Goal: Transaction & Acquisition: Purchase product/service

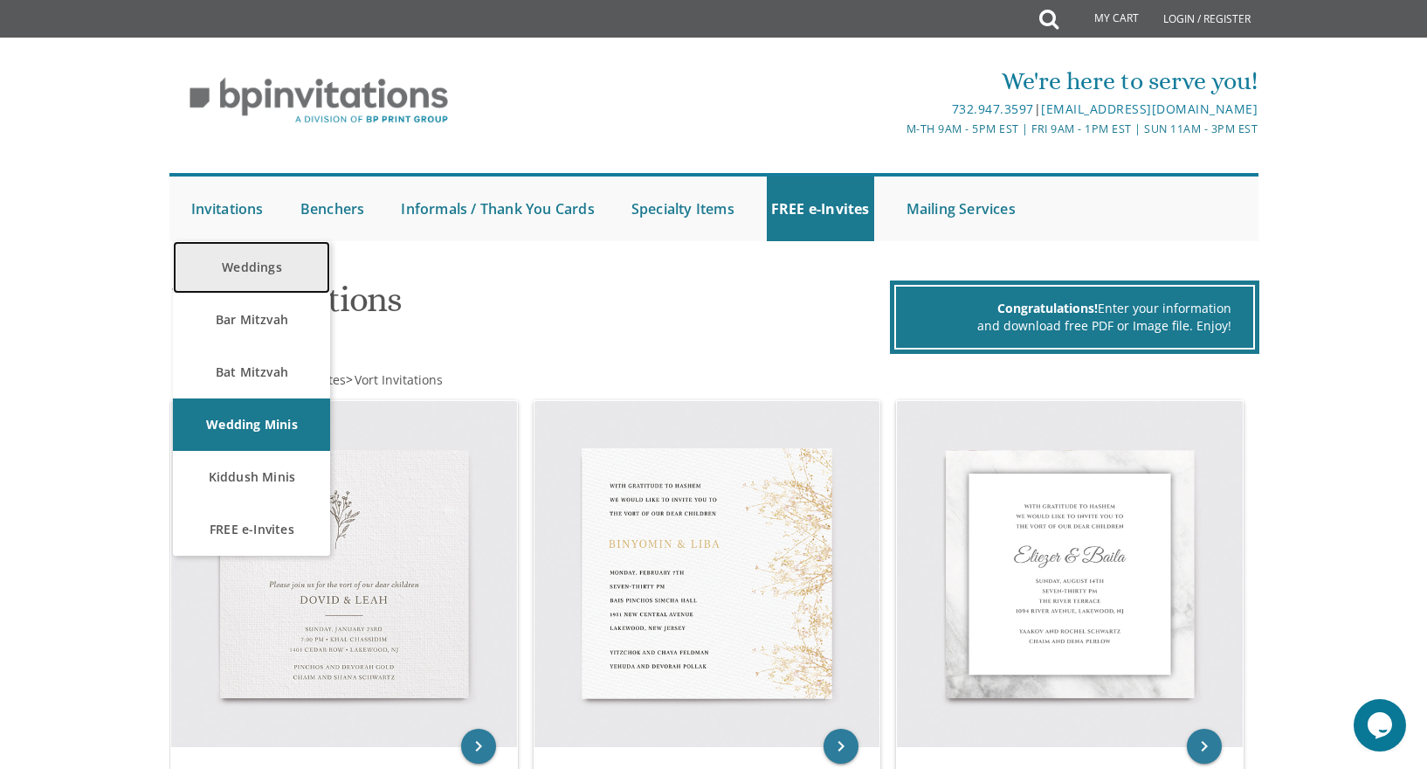
click at [257, 268] on link "Weddings" at bounding box center [251, 267] width 157 height 52
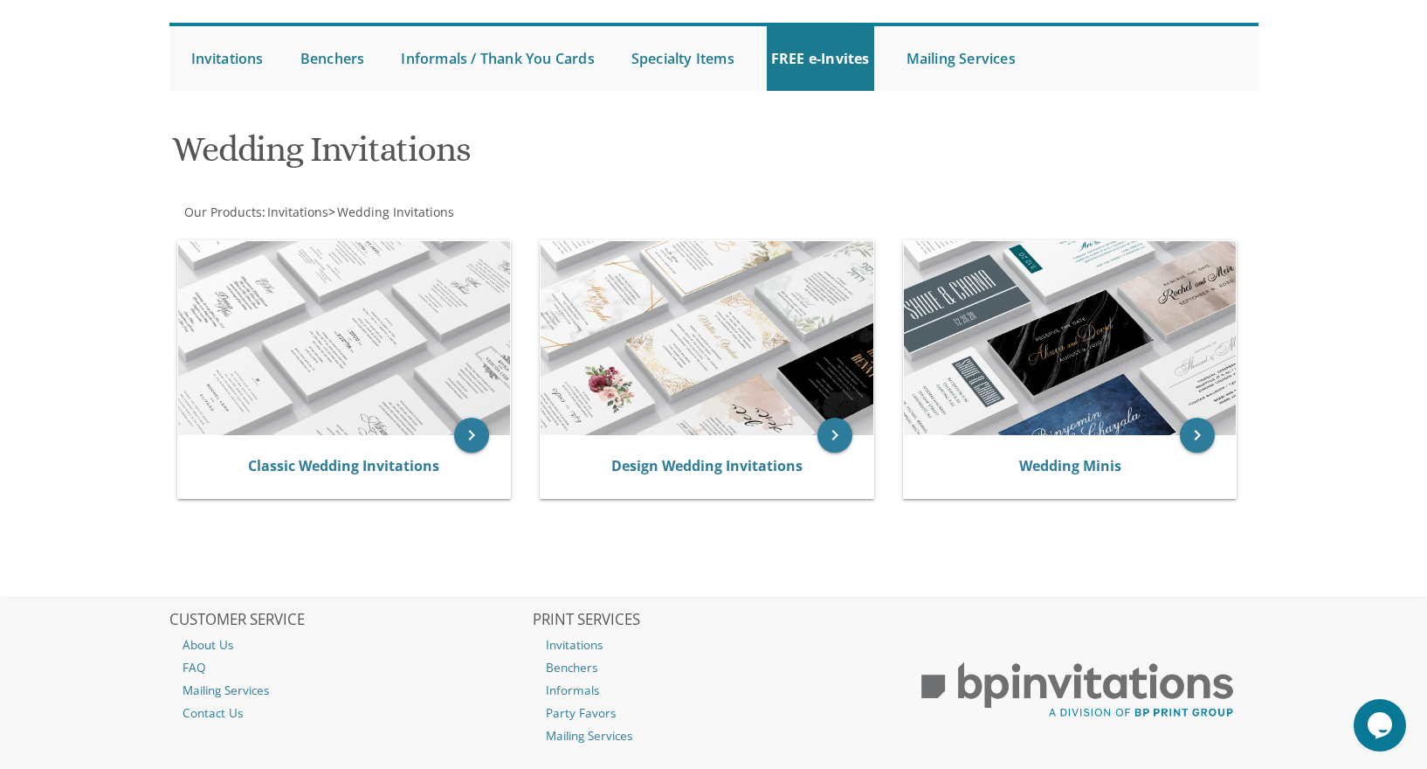
scroll to position [151, 0]
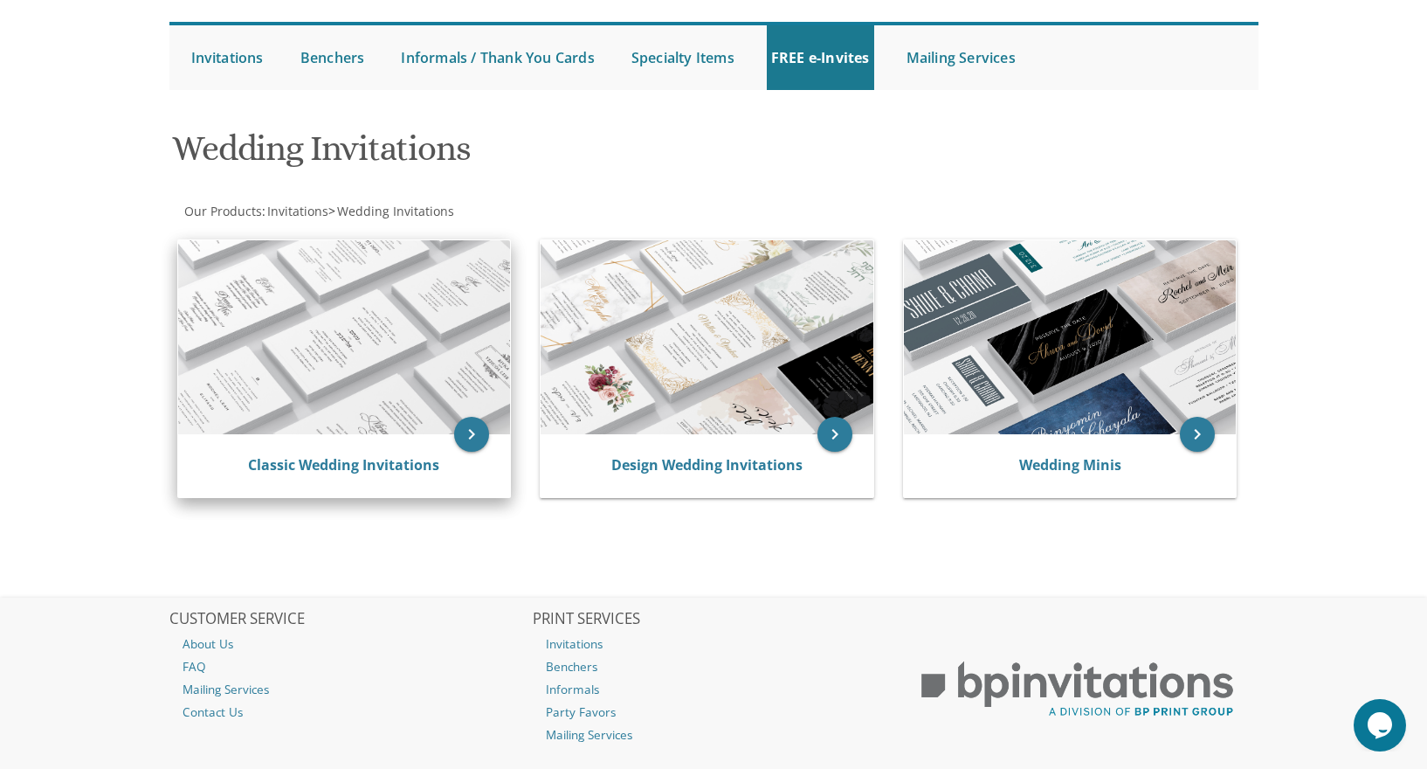
click at [456, 451] on div "Classic Wedding Invitations" at bounding box center [344, 465] width 333 height 63
click at [482, 431] on icon "keyboard_arrow_right" at bounding box center [471, 434] width 35 height 35
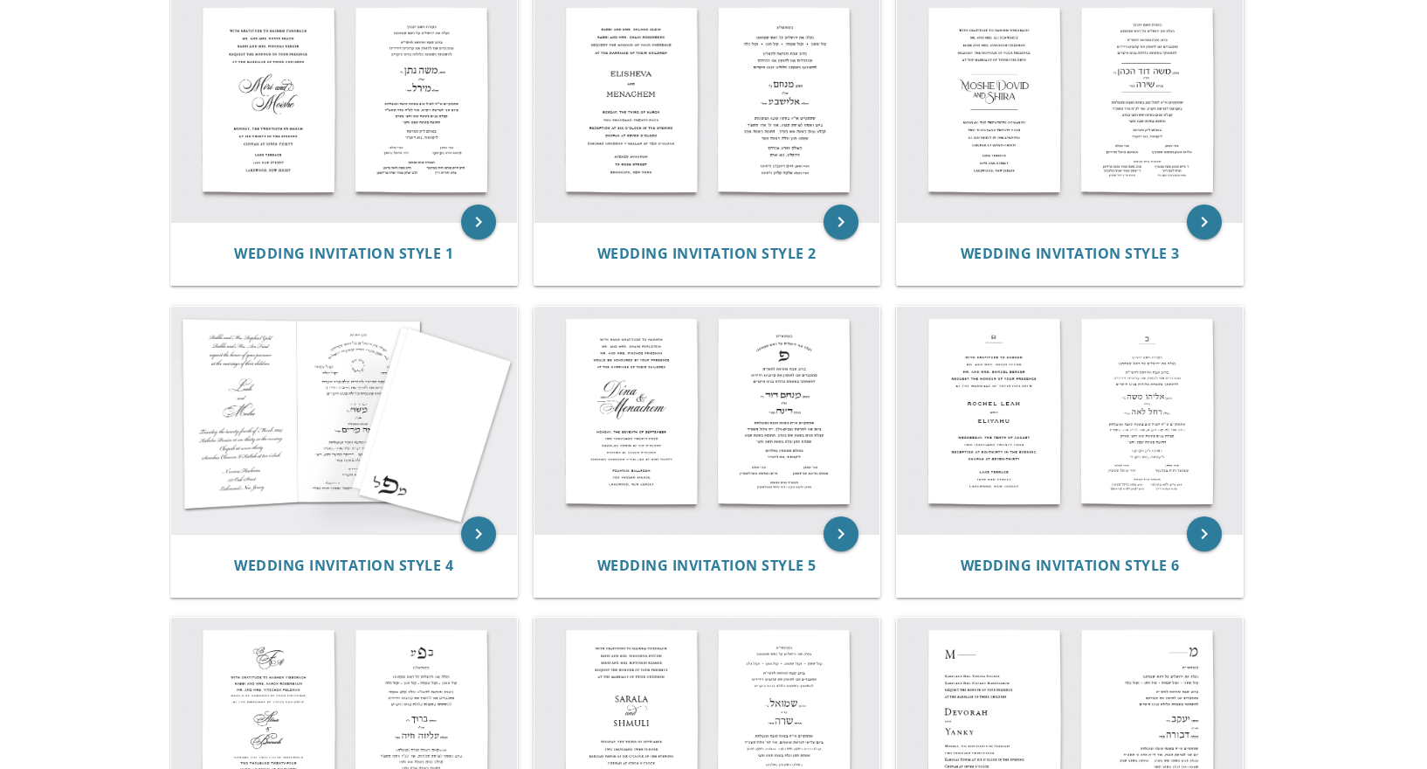
scroll to position [272, 0]
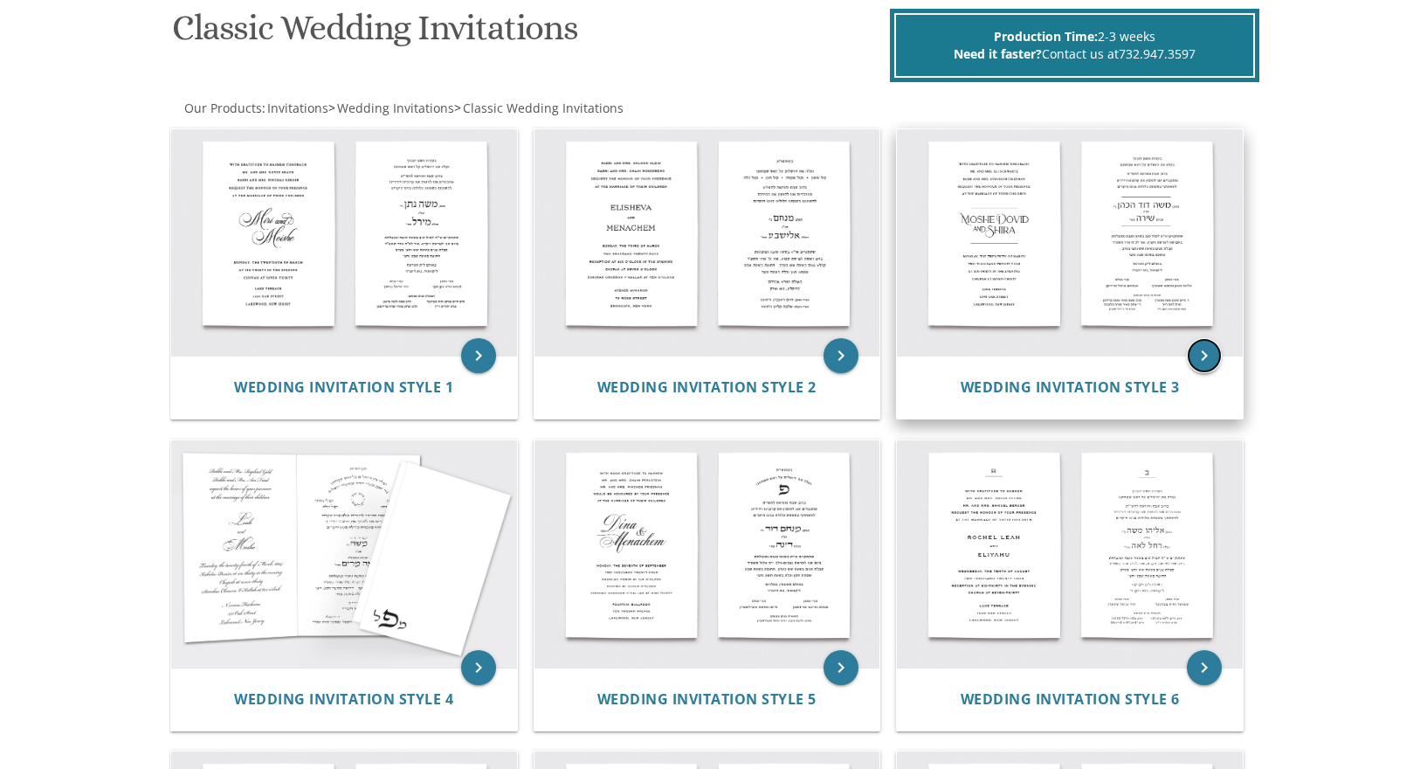
click at [1205, 355] on icon "keyboard_arrow_right" at bounding box center [1204, 355] width 35 height 35
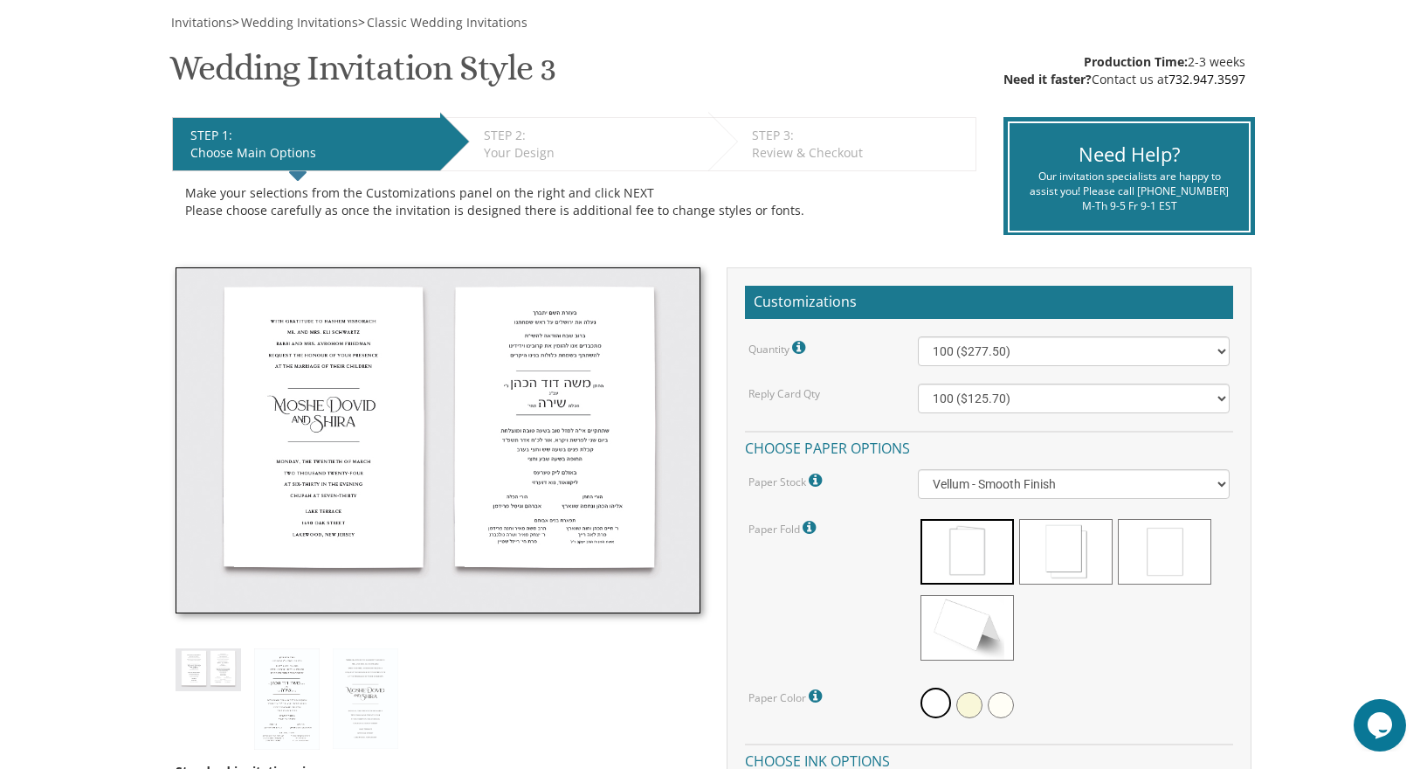
scroll to position [263, 0]
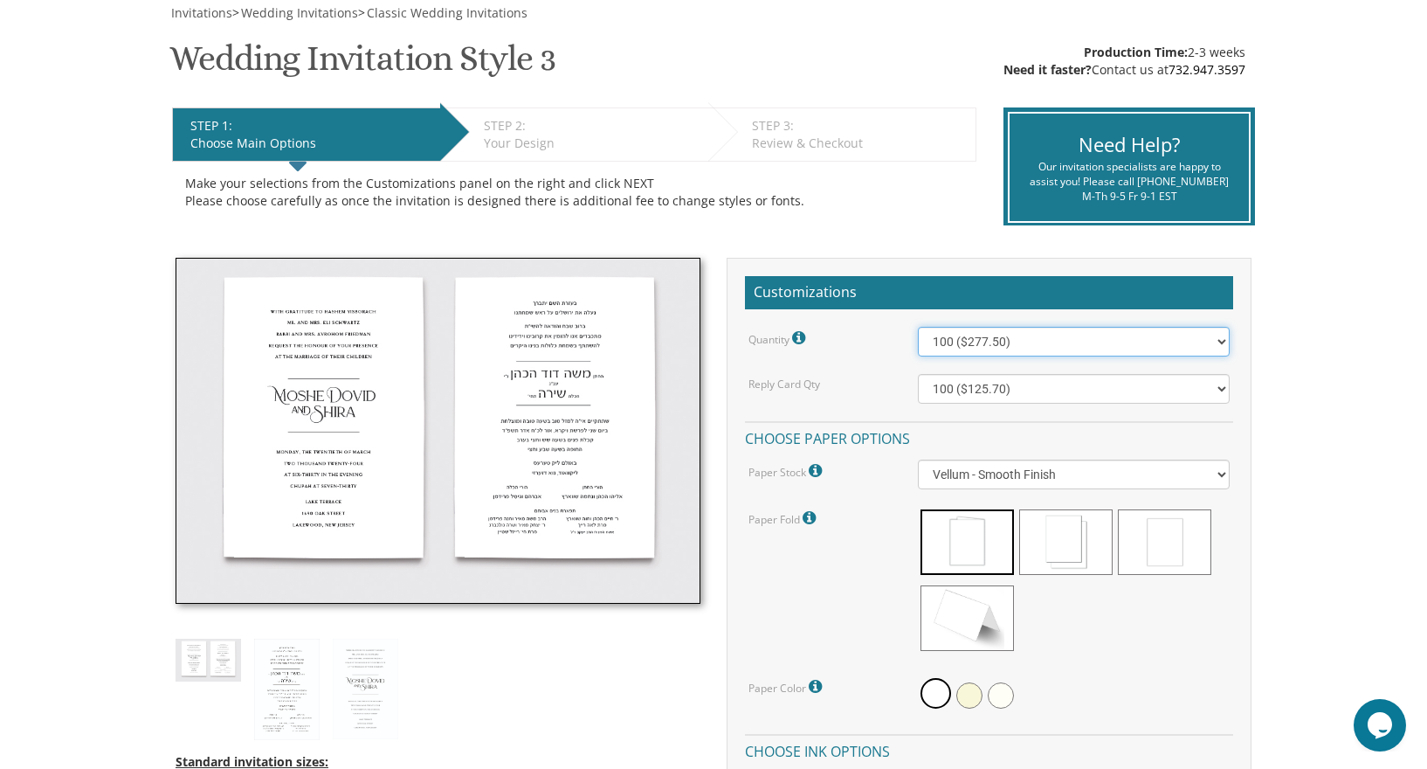
click at [1023, 341] on select "100 ($277.50) 200 ($330.45) 300 ($380.65) 400 ($432.70) 500 ($482.10) 600 ($534…" at bounding box center [1074, 342] width 313 height 30
click at [1020, 342] on select "100 ($277.50) 200 ($330.45) 300 ($380.65) 400 ($432.70) 500 ($482.10) 600 ($534…" at bounding box center [1074, 342] width 313 height 30
select select "600"
click at [1021, 381] on select "100 ($125.70) 200 ($150.60) 300 ($177.95) 400 ($270.70) 500 ($225.30) 600 ($249…" at bounding box center [1074, 389] width 313 height 30
select select "300"
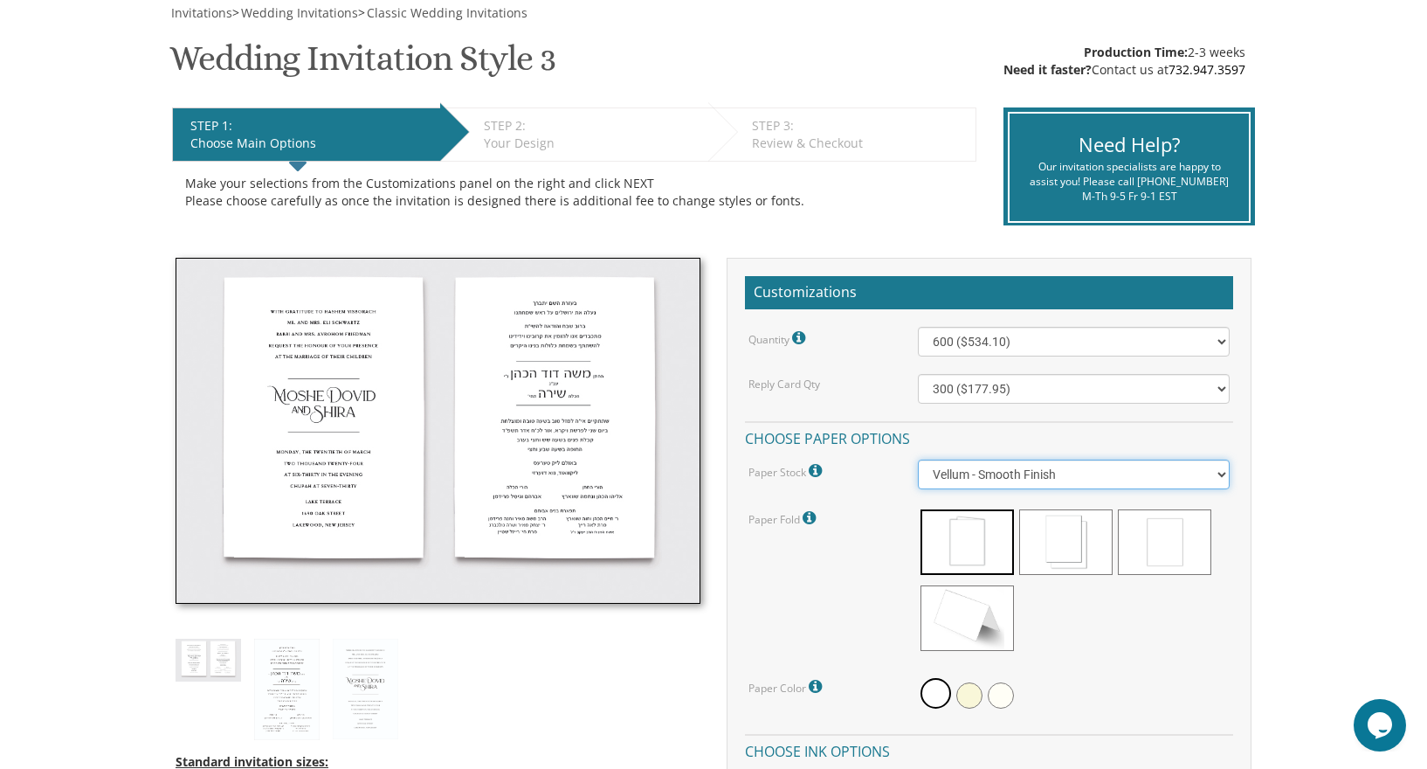
click at [965, 481] on select "Vellum - Smooth Finish Linen - Subtle Embossed Crosshatch Texture Silk - Soft, …" at bounding box center [1074, 474] width 313 height 30
click at [963, 484] on select "Vellum - Smooth Finish Linen - Subtle Embossed Crosshatch Texture Silk - Soft, …" at bounding box center [1074, 474] width 313 height 30
select select "Vellum"
click at [1061, 569] on span at bounding box center [1065, 542] width 93 height 66
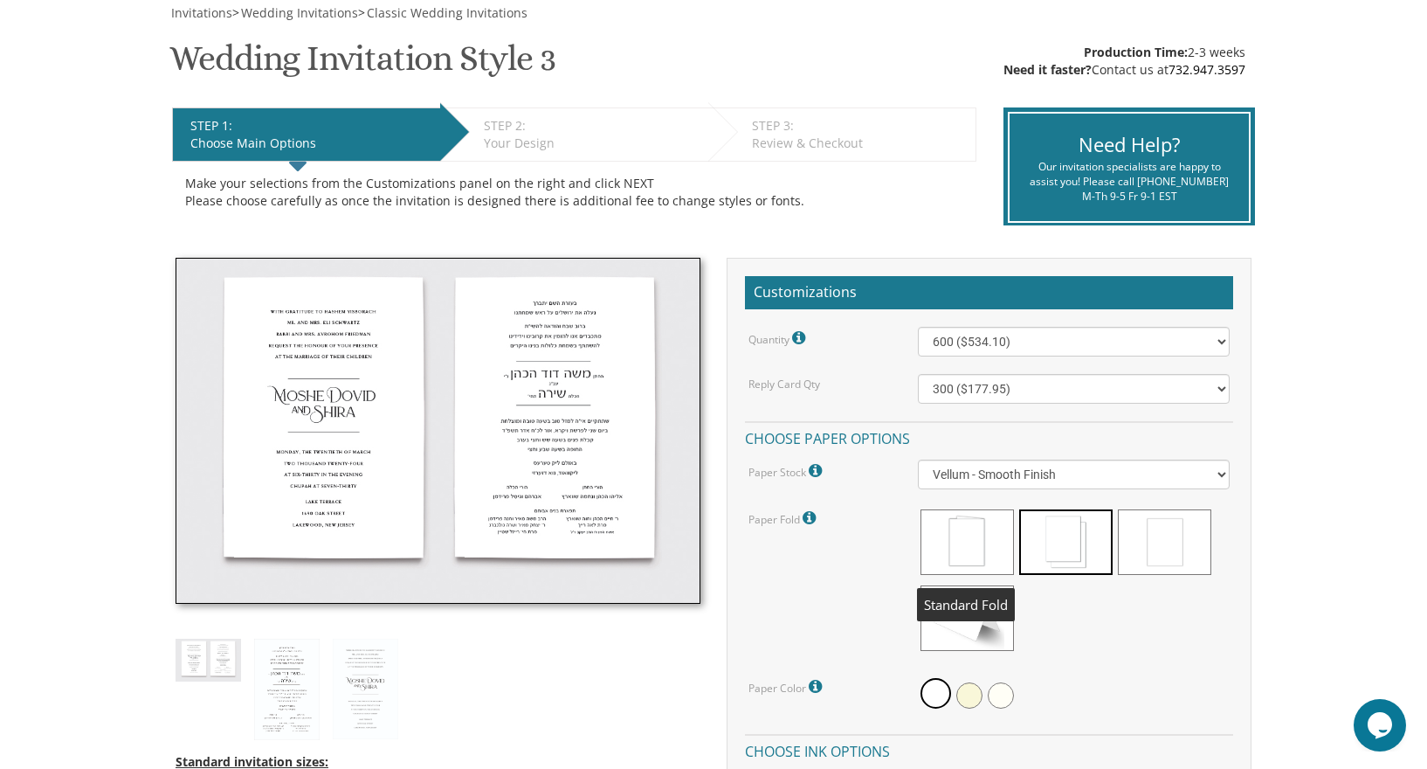
click at [949, 545] on span at bounding box center [967, 542] width 93 height 66
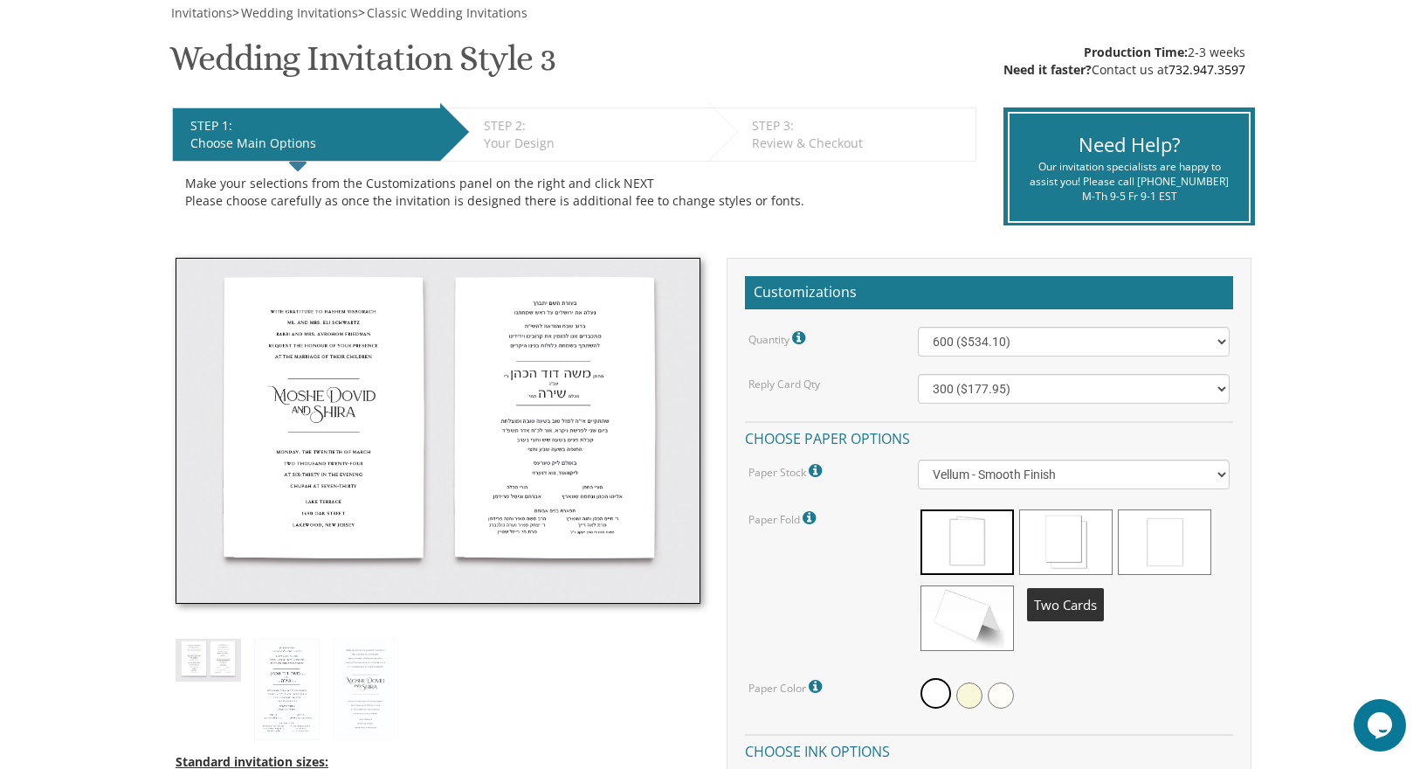
click at [1064, 547] on span at bounding box center [1065, 542] width 93 height 66
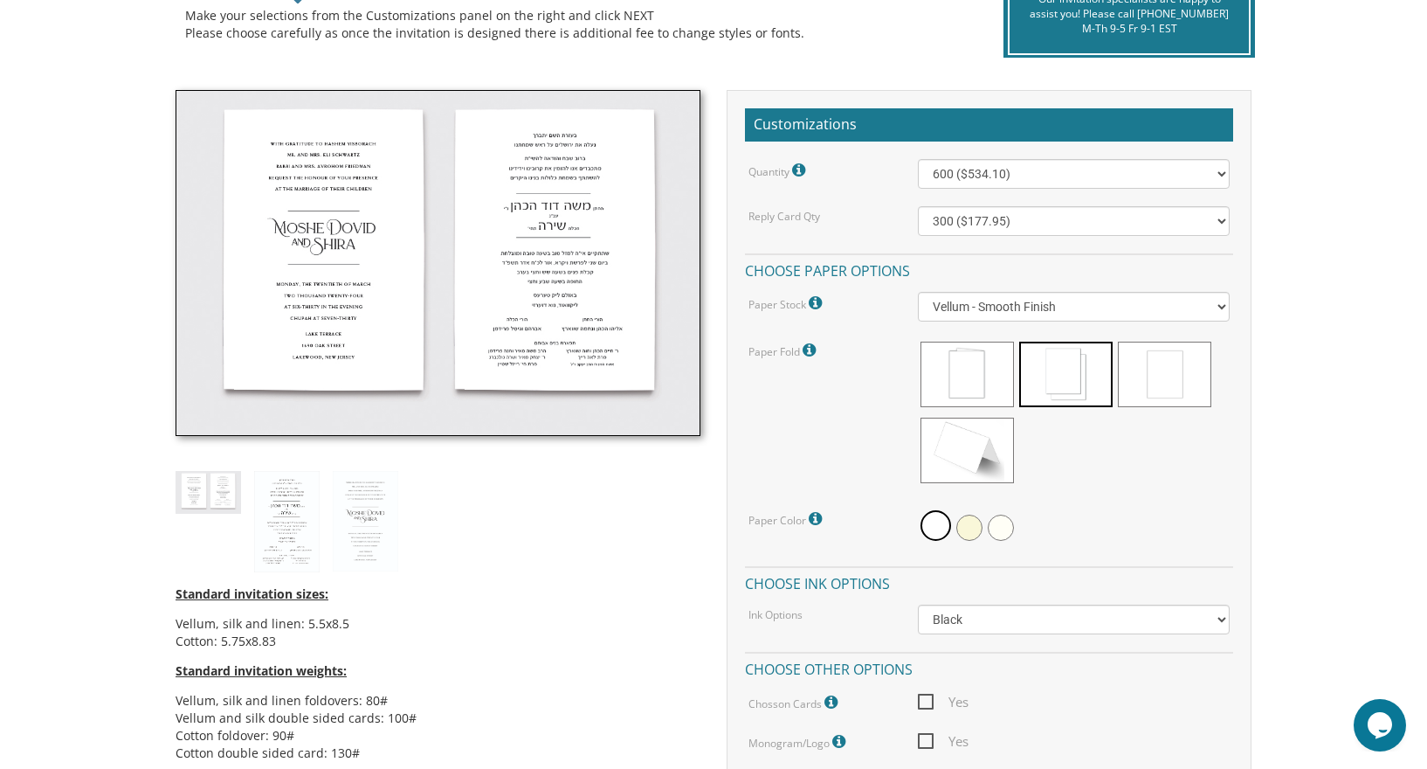
scroll to position [436, 0]
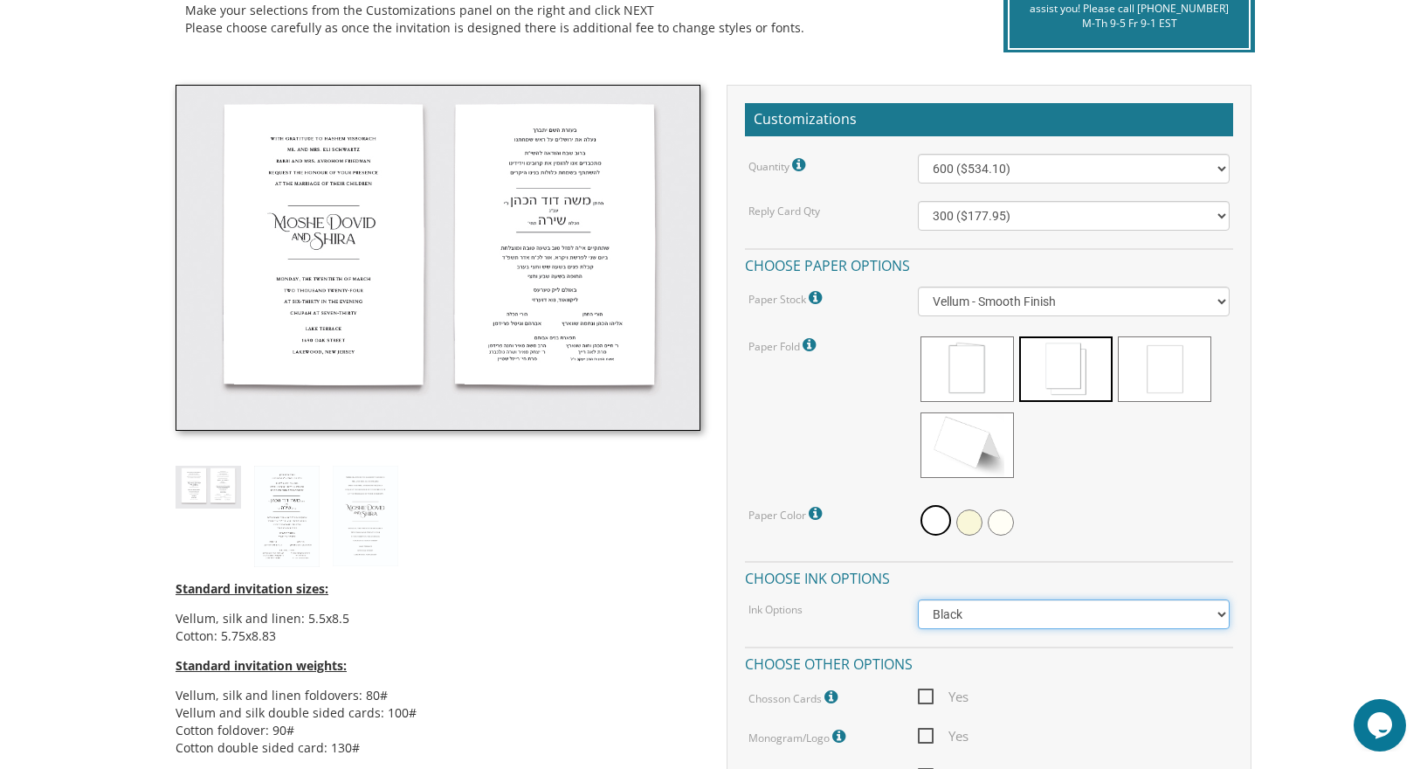
click at [979, 618] on select "Black Colored Ink ($65.00) Black + One Color ($211.00) Two Colors ($265.00)" at bounding box center [1074, 614] width 313 height 30
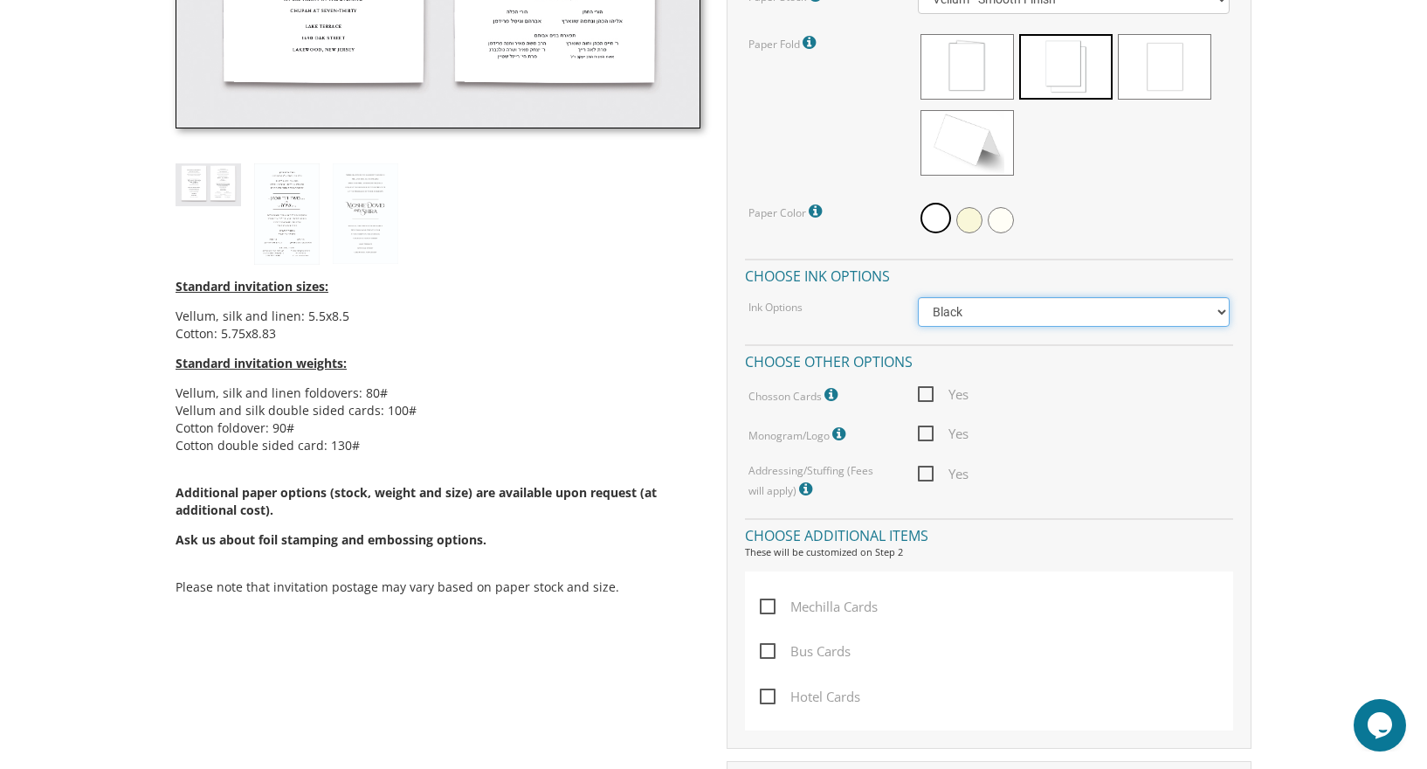
scroll to position [742, 0]
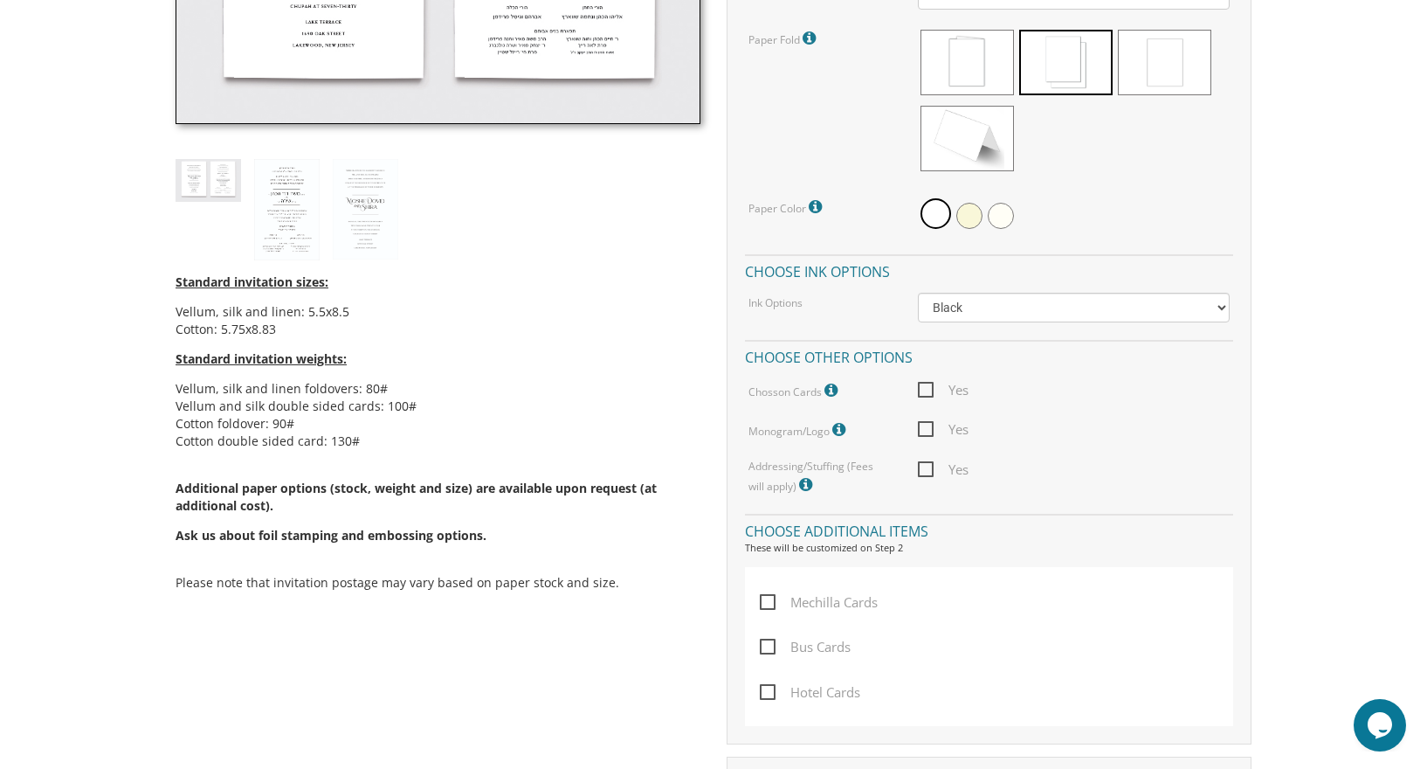
click at [929, 467] on span "Yes" at bounding box center [943, 470] width 51 height 22
click at [929, 467] on input "Yes" at bounding box center [923, 467] width 11 height 11
click at [929, 467] on span "Yes" at bounding box center [943, 470] width 51 height 22
click at [929, 467] on input "Yes" at bounding box center [923, 467] width 11 height 11
checkbox input "false"
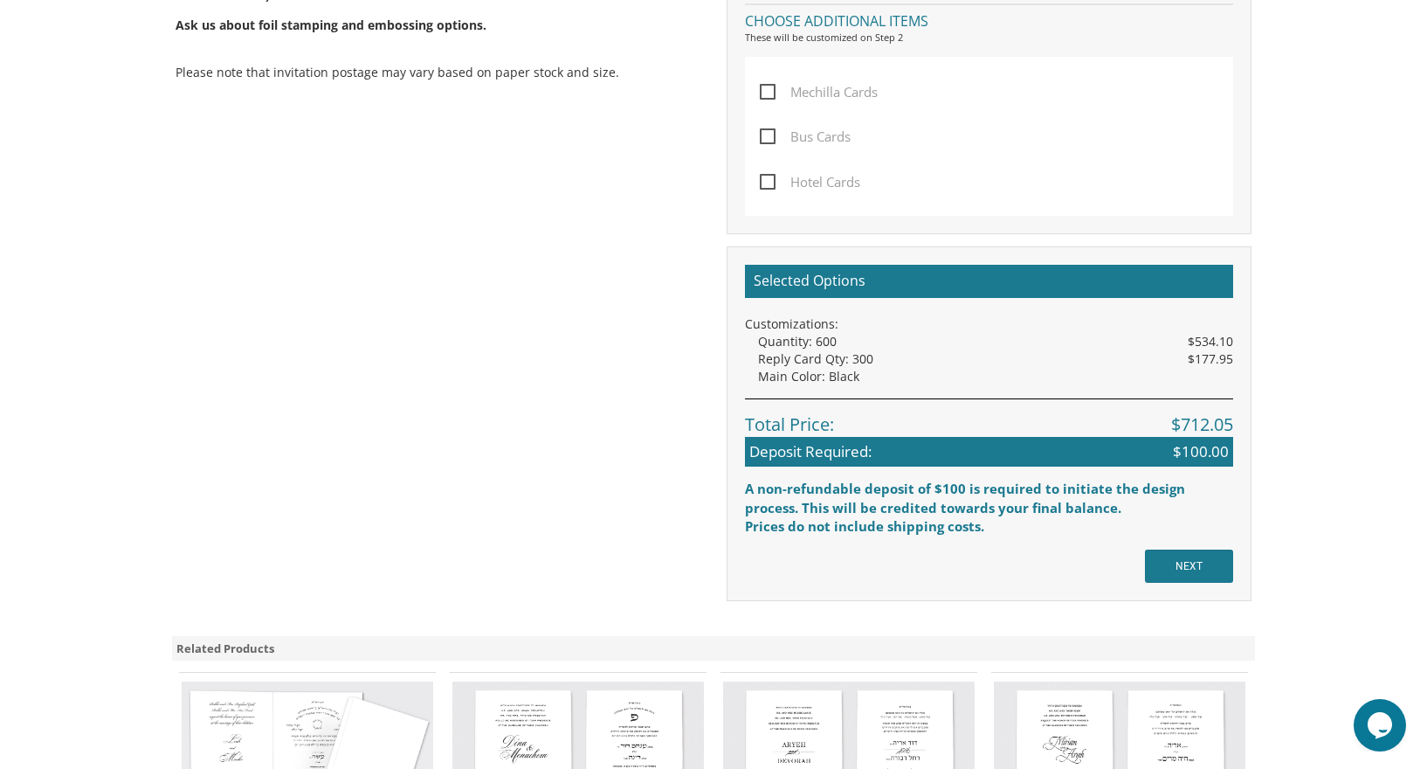
scroll to position [1253, 0]
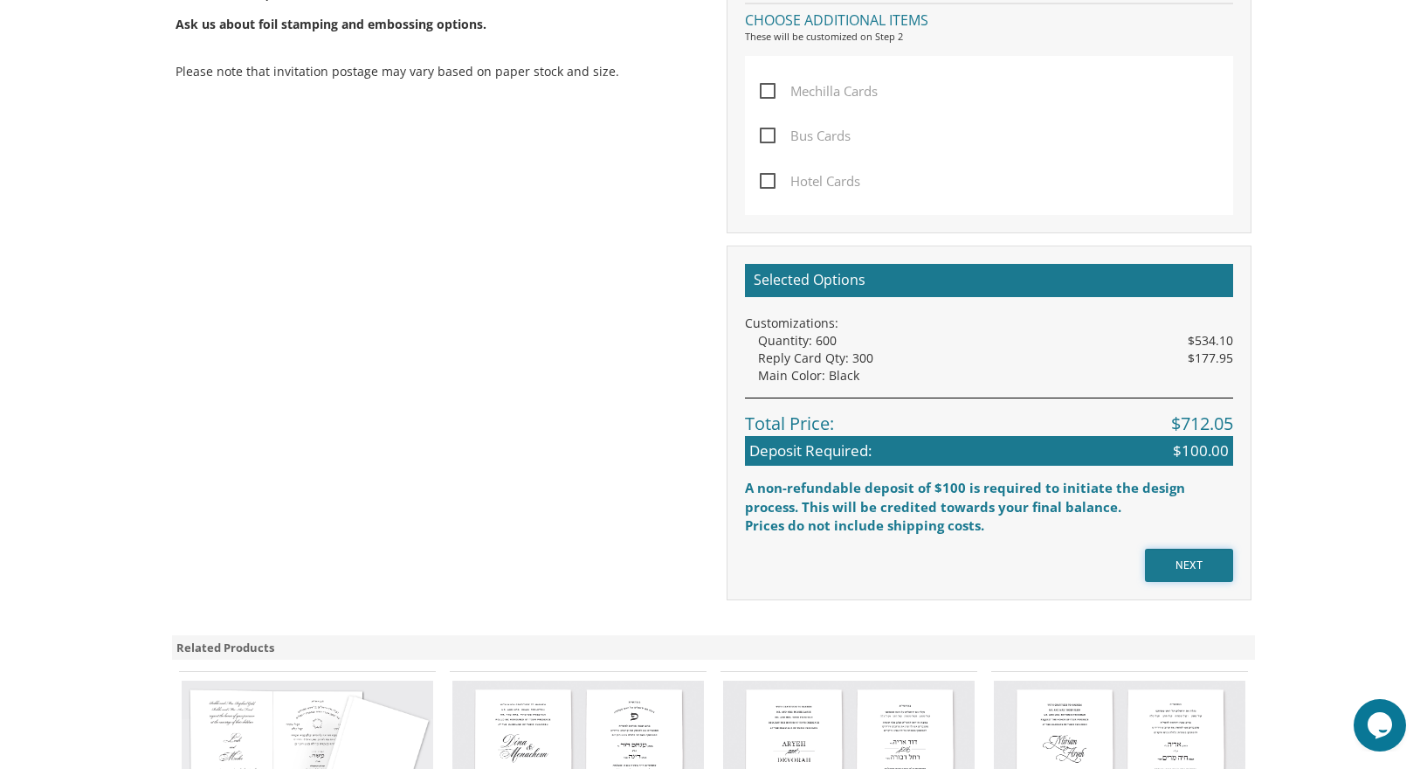
click at [1177, 564] on input "NEXT" at bounding box center [1189, 565] width 88 height 33
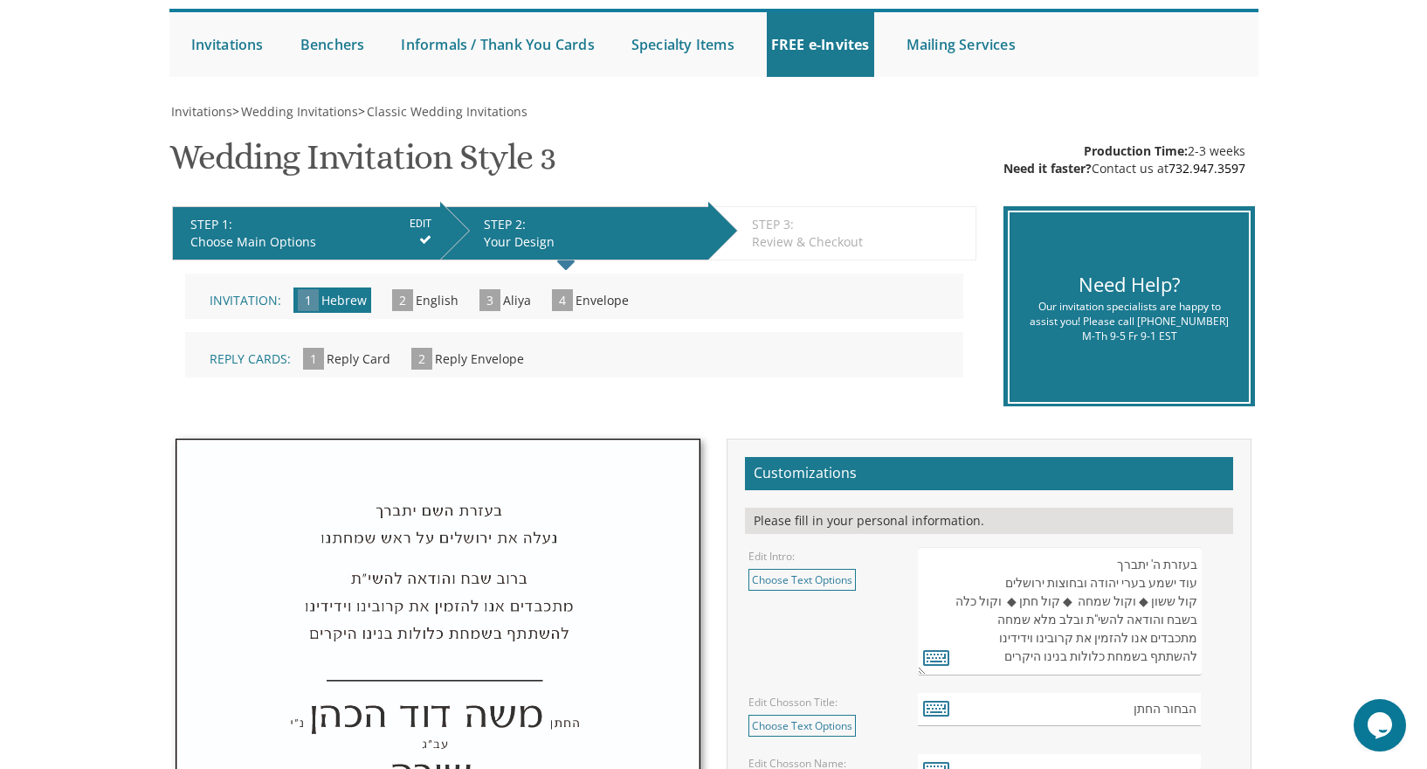
scroll to position [179, 0]
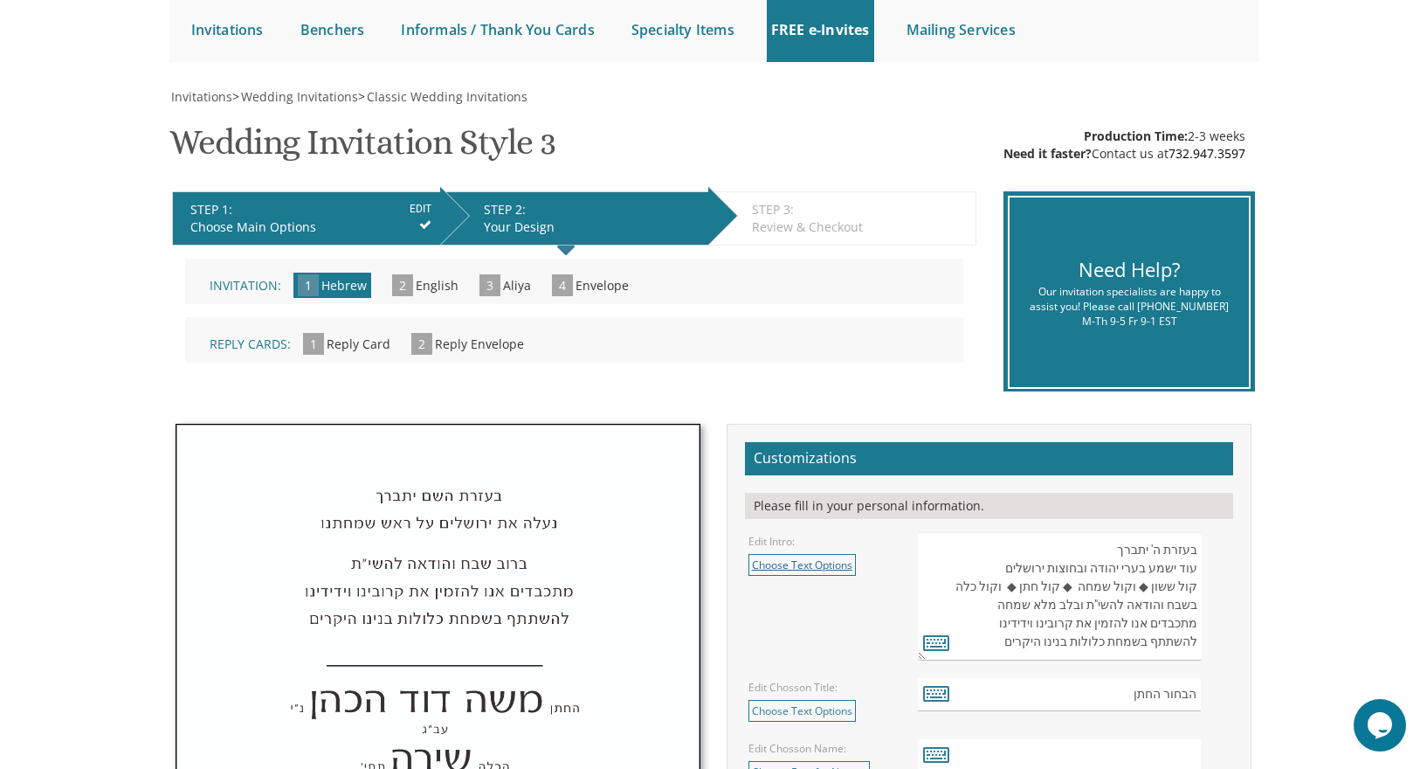
click at [791, 567] on link "Choose Text Options" at bounding box center [802, 565] width 107 height 22
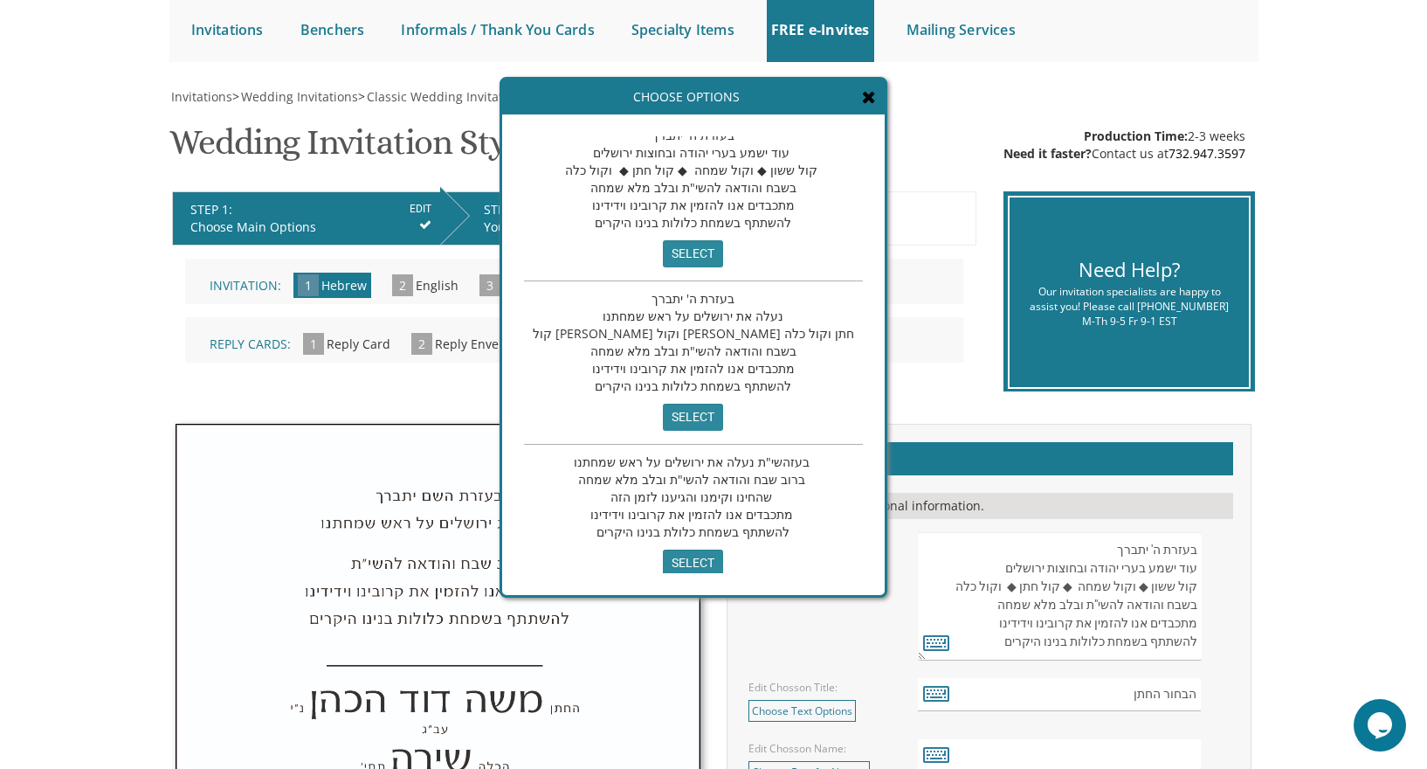
scroll to position [0, 0]
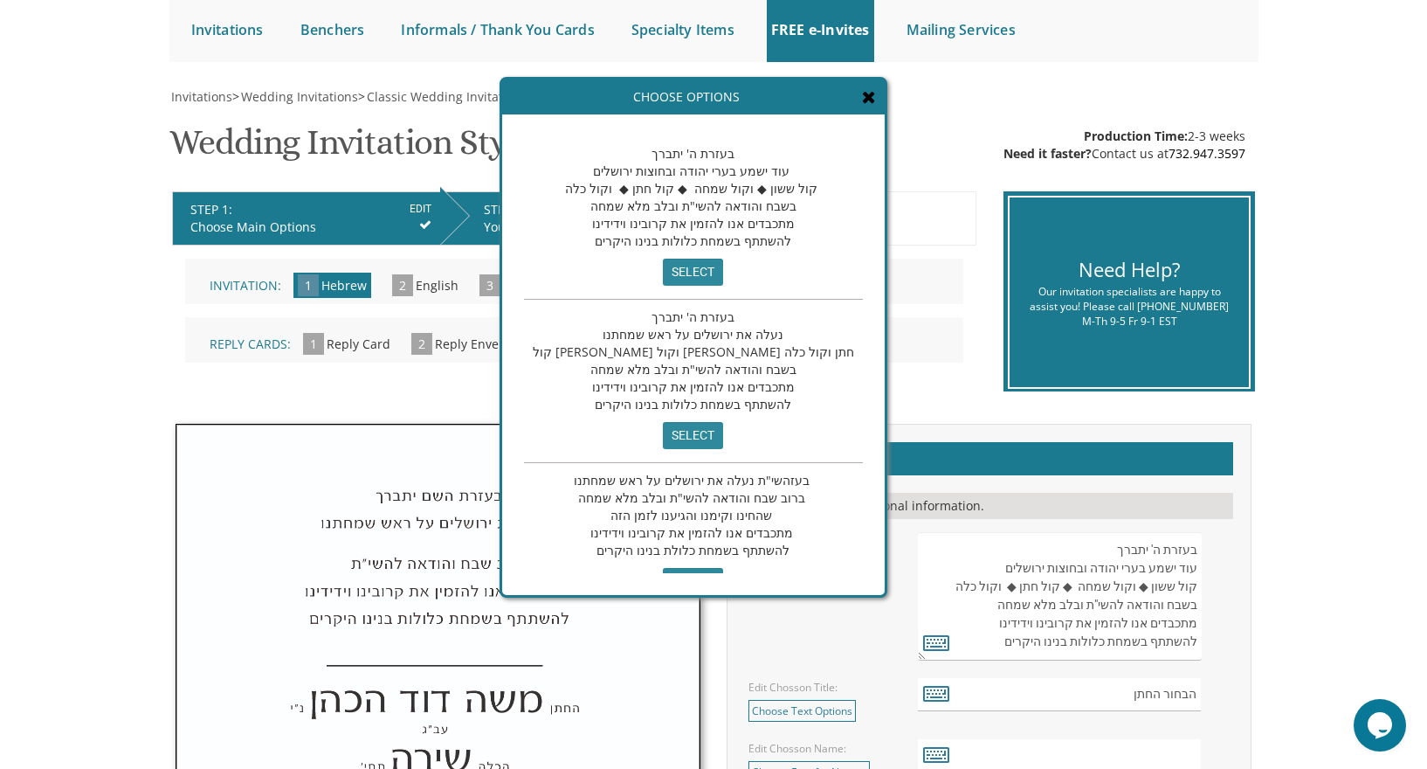
click at [821, 618] on div "Edit Intro: Choose Text Options בעזרת ה' יתברך עוד ישמע בערי יהודה ובחוצות ירוש…" at bounding box center [989, 596] width 508 height 128
click at [862, 96] on icon at bounding box center [869, 96] width 14 height 17
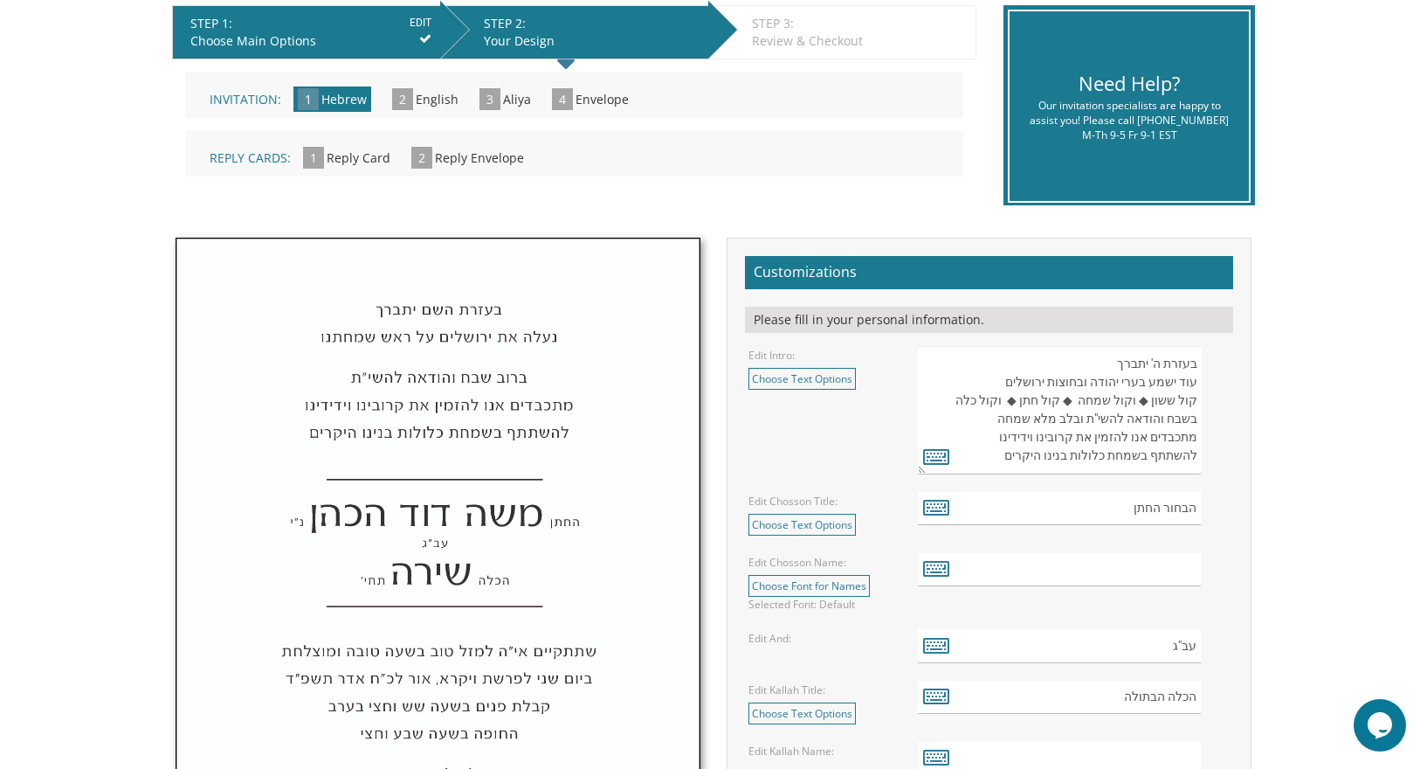
scroll to position [366, 0]
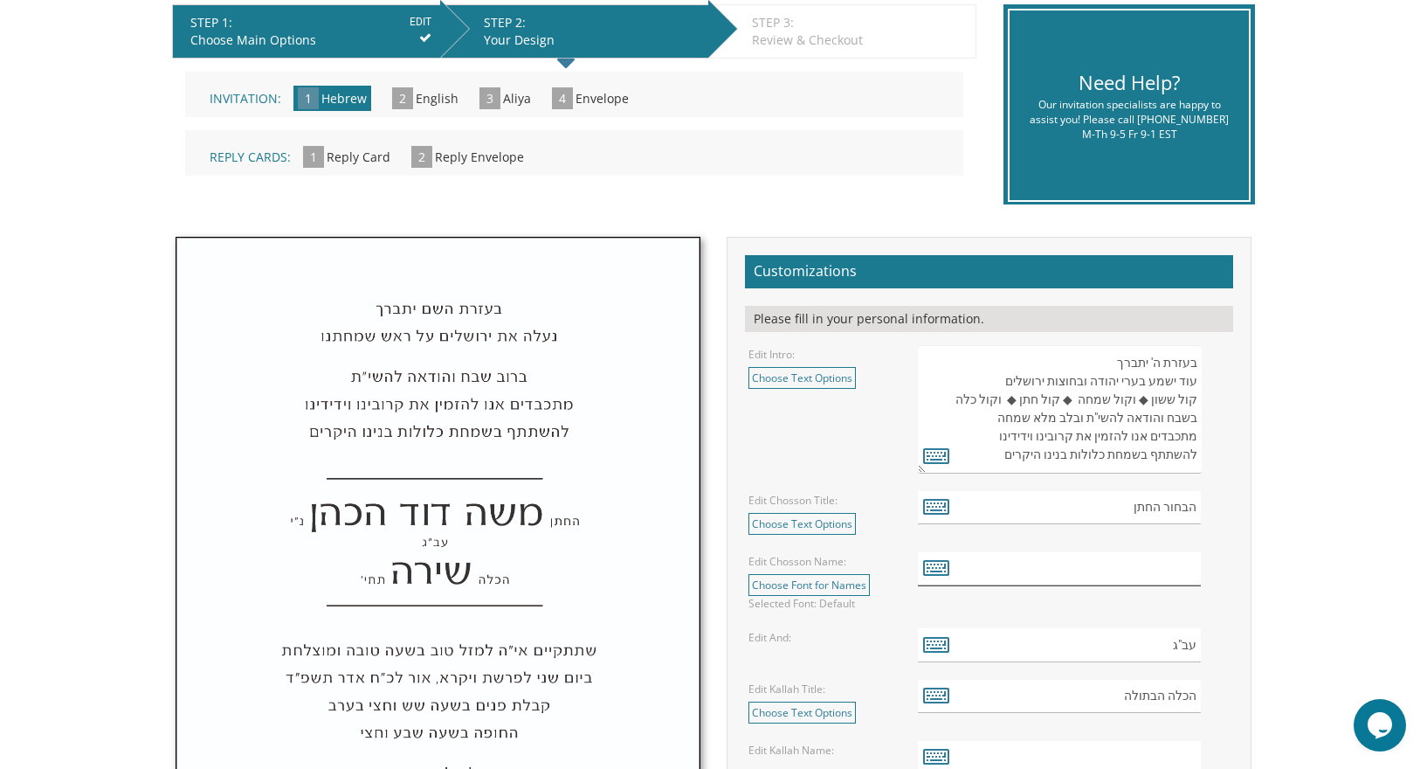
click at [1099, 563] on input "text" at bounding box center [1060, 569] width 284 height 34
click at [828, 580] on link "Choose Font for Names" at bounding box center [809, 585] width 121 height 22
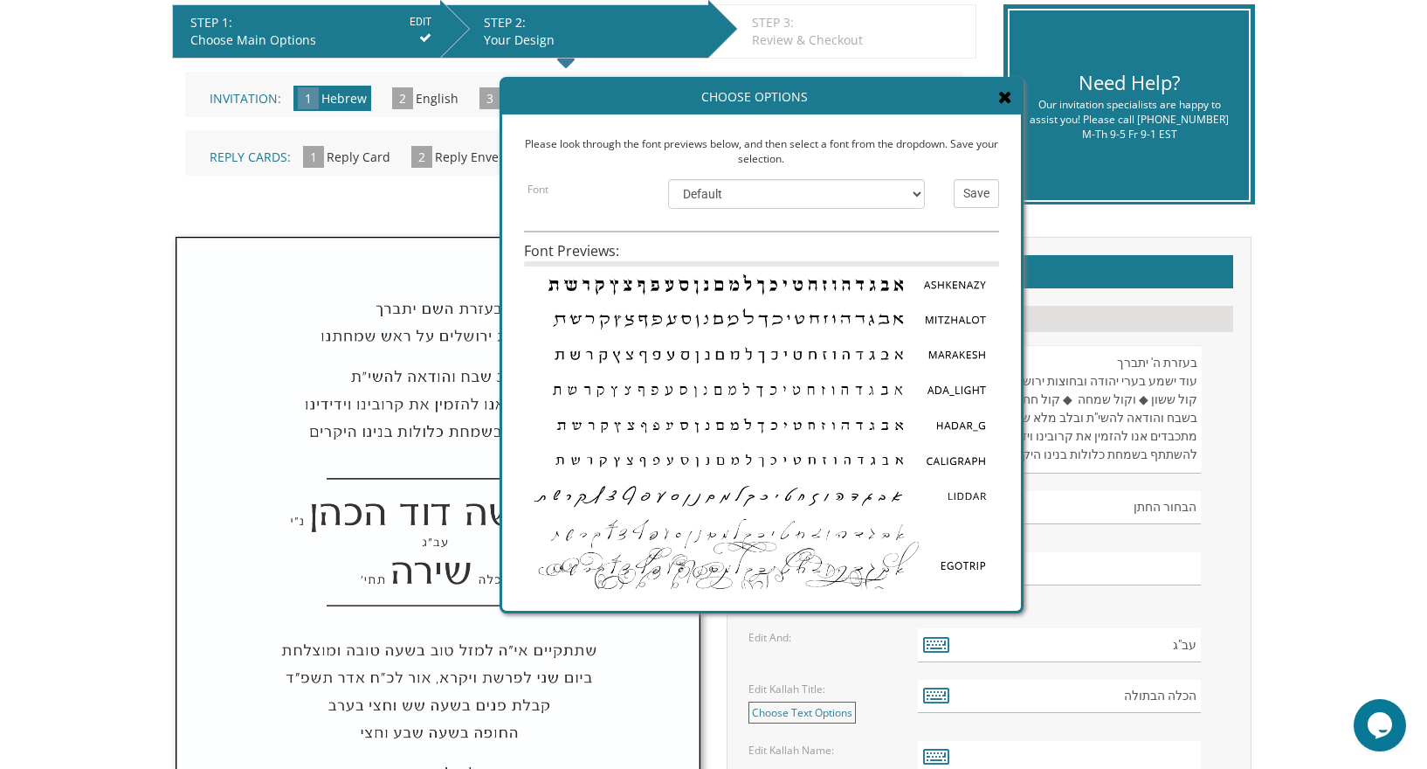
scroll to position [0, 0]
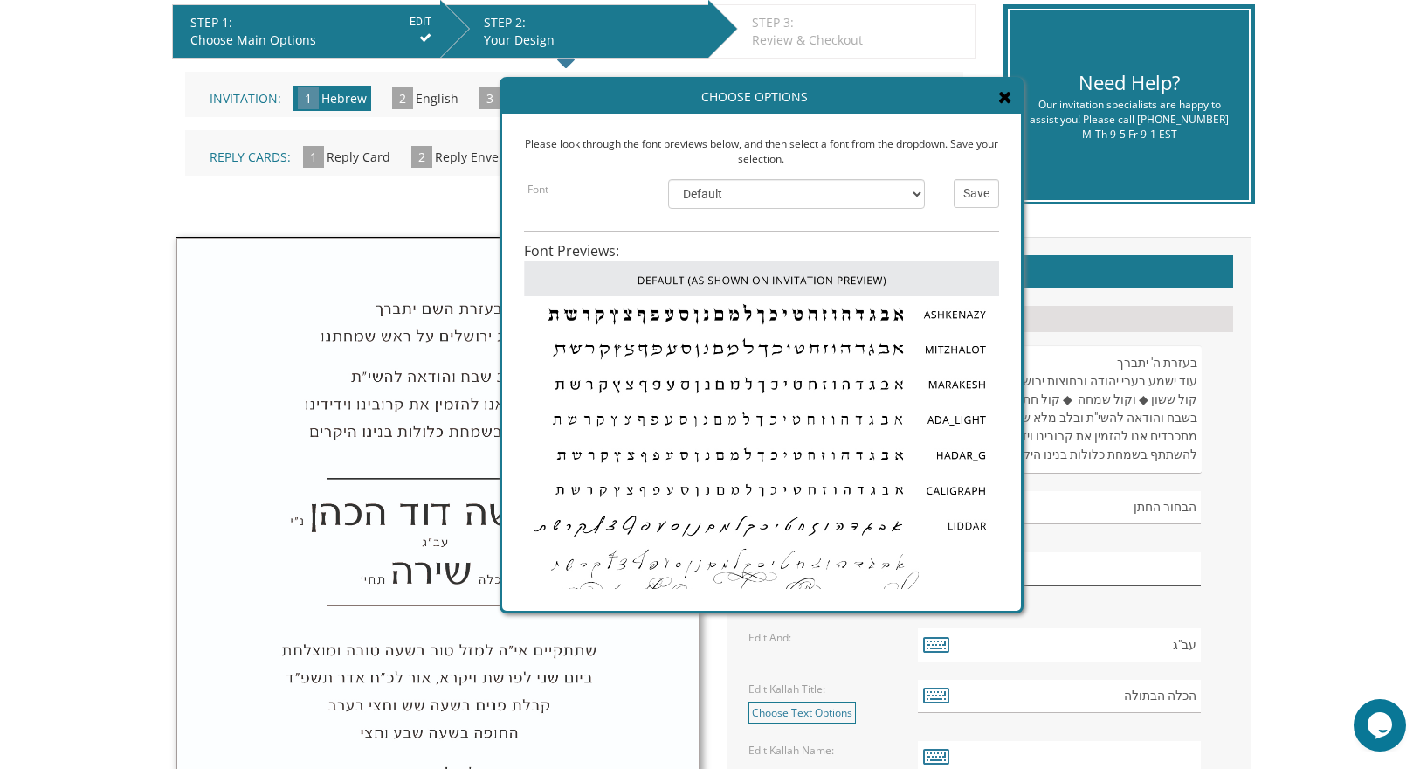
click at [1124, 575] on input "text" at bounding box center [1060, 569] width 284 height 34
click at [1170, 575] on input "text" at bounding box center [1060, 569] width 284 height 34
click at [1011, 97] on icon at bounding box center [1005, 96] width 14 height 17
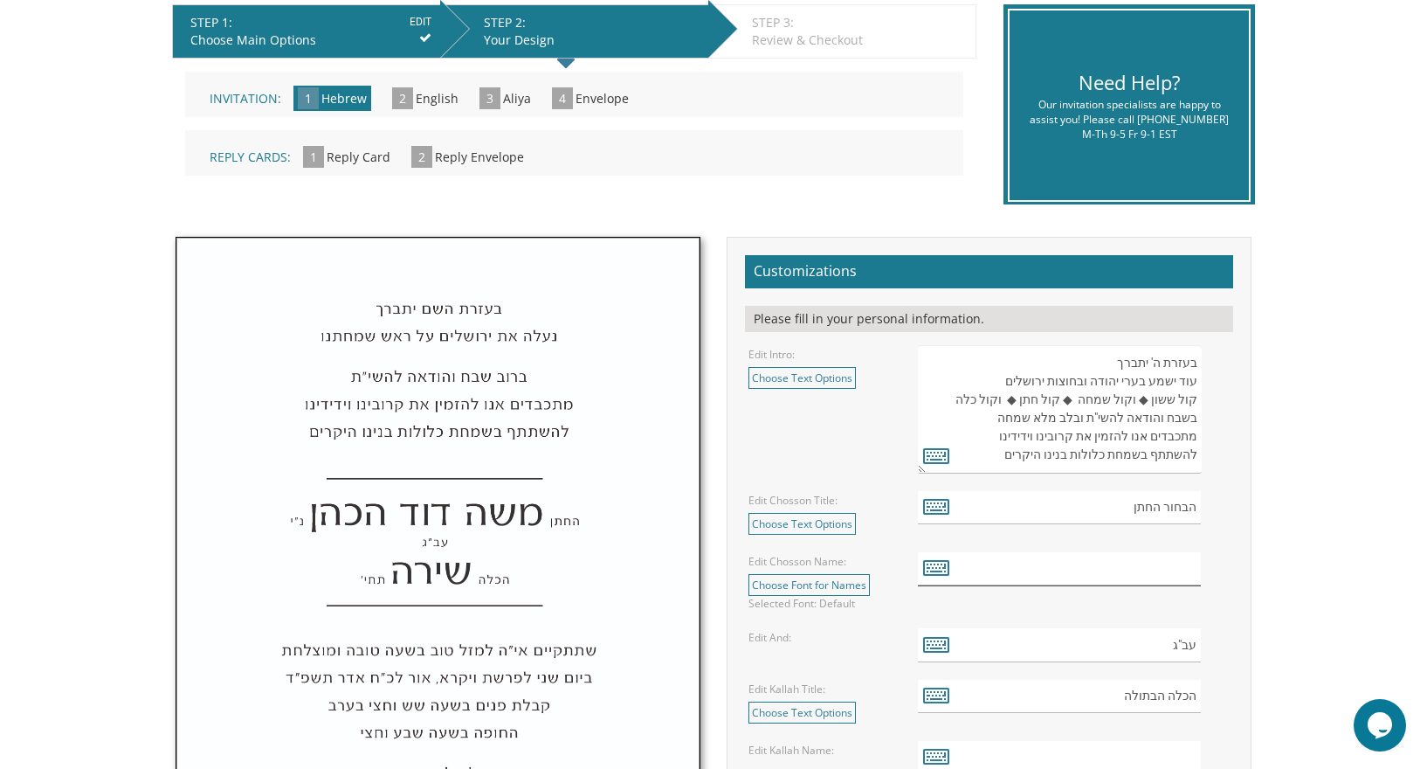
click at [1188, 584] on input "text" at bounding box center [1060, 569] width 284 height 34
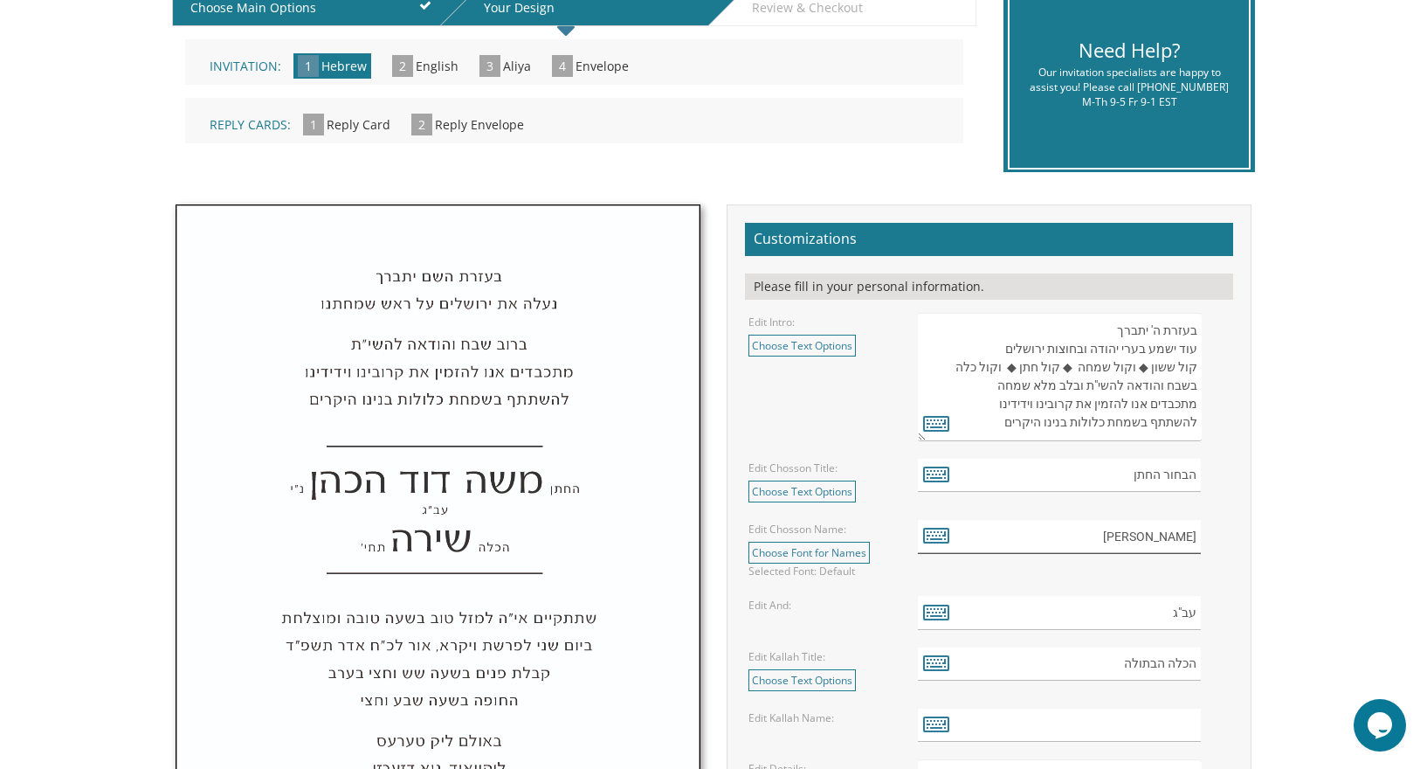
scroll to position [410, 0]
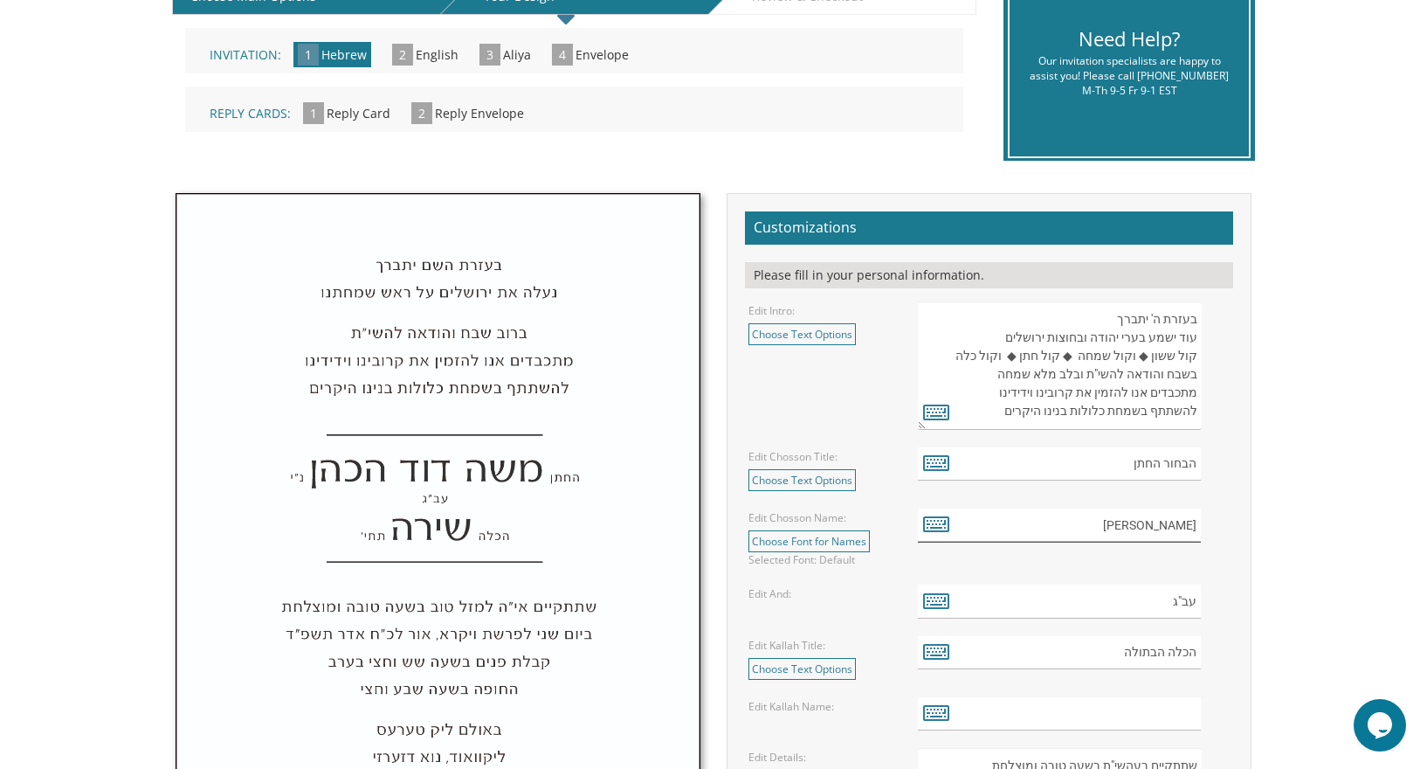
type input "יהודה אריאל"
click at [1156, 613] on input "עב"ג" at bounding box center [1060, 601] width 284 height 34
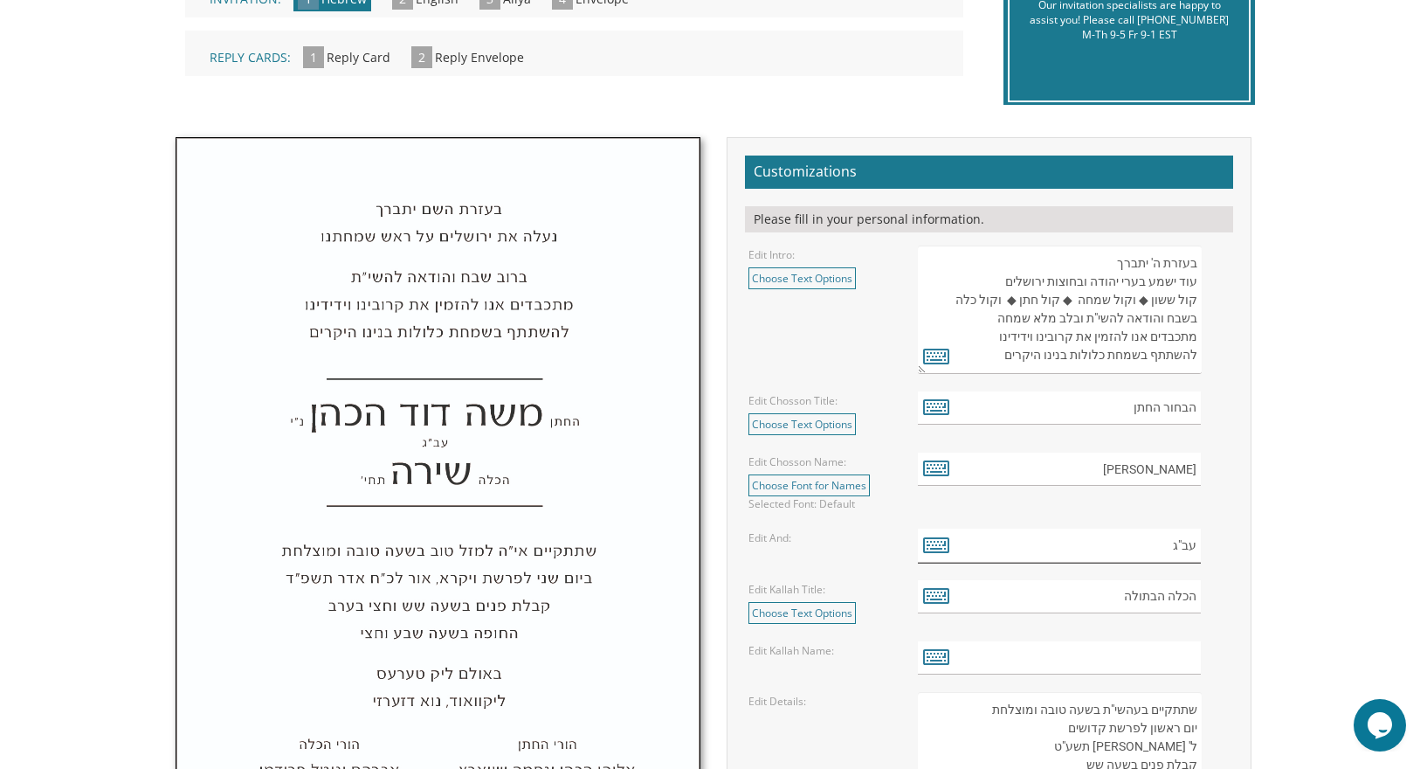
scroll to position [474, 0]
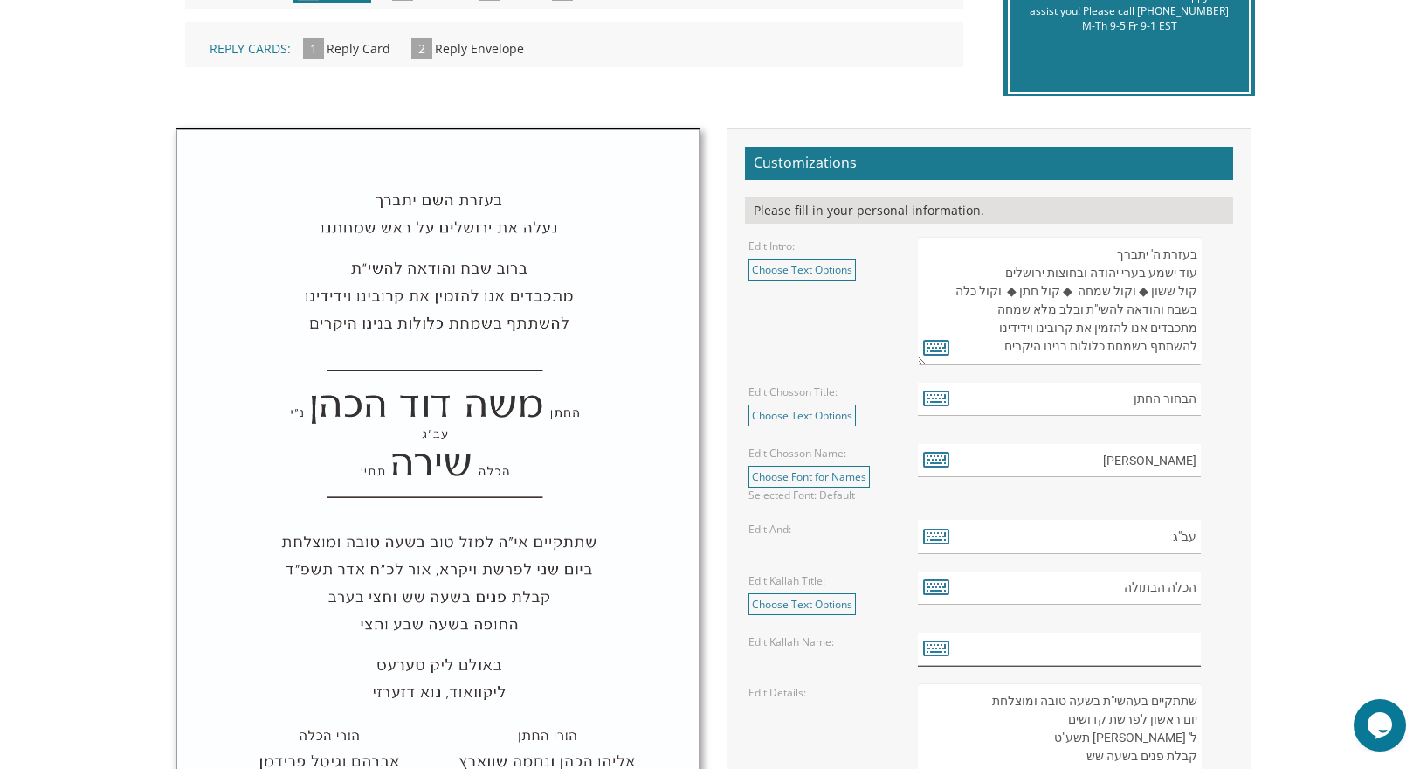
click at [1072, 649] on input "text" at bounding box center [1060, 649] width 284 height 34
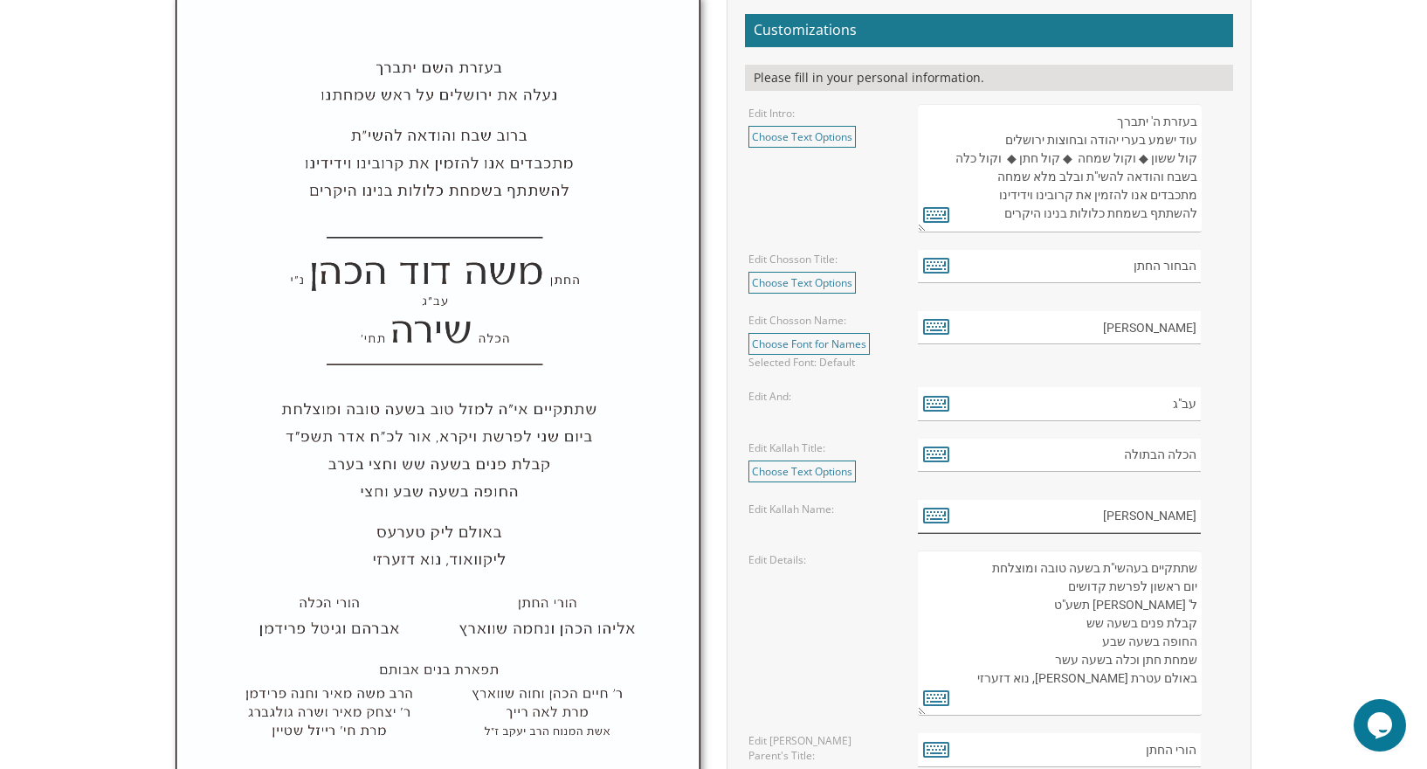
scroll to position [608, 0]
type input "שושנה רייזל"
click at [791, 277] on link "Choose Text Options" at bounding box center [802, 282] width 107 height 22
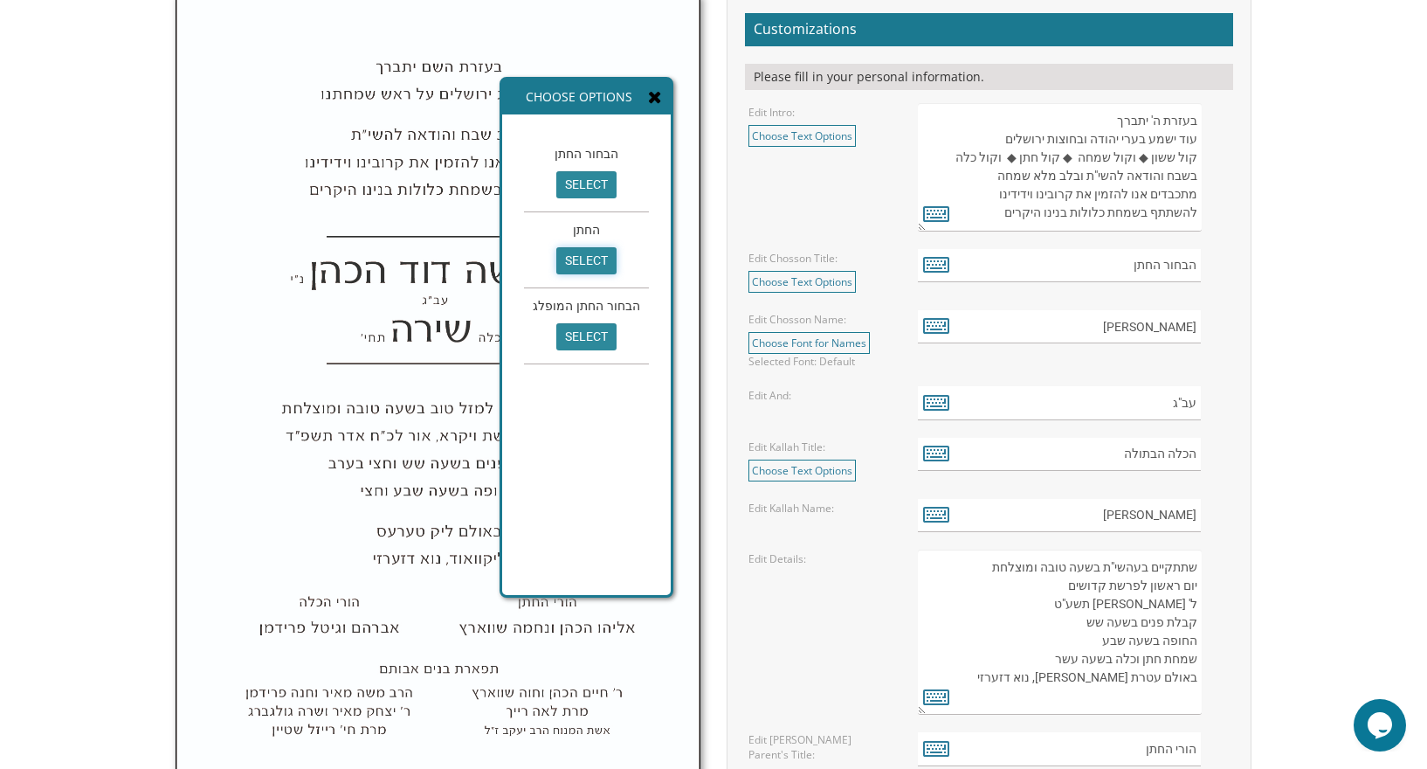
click at [574, 252] on input "select" at bounding box center [586, 260] width 60 height 27
type input "החתן"
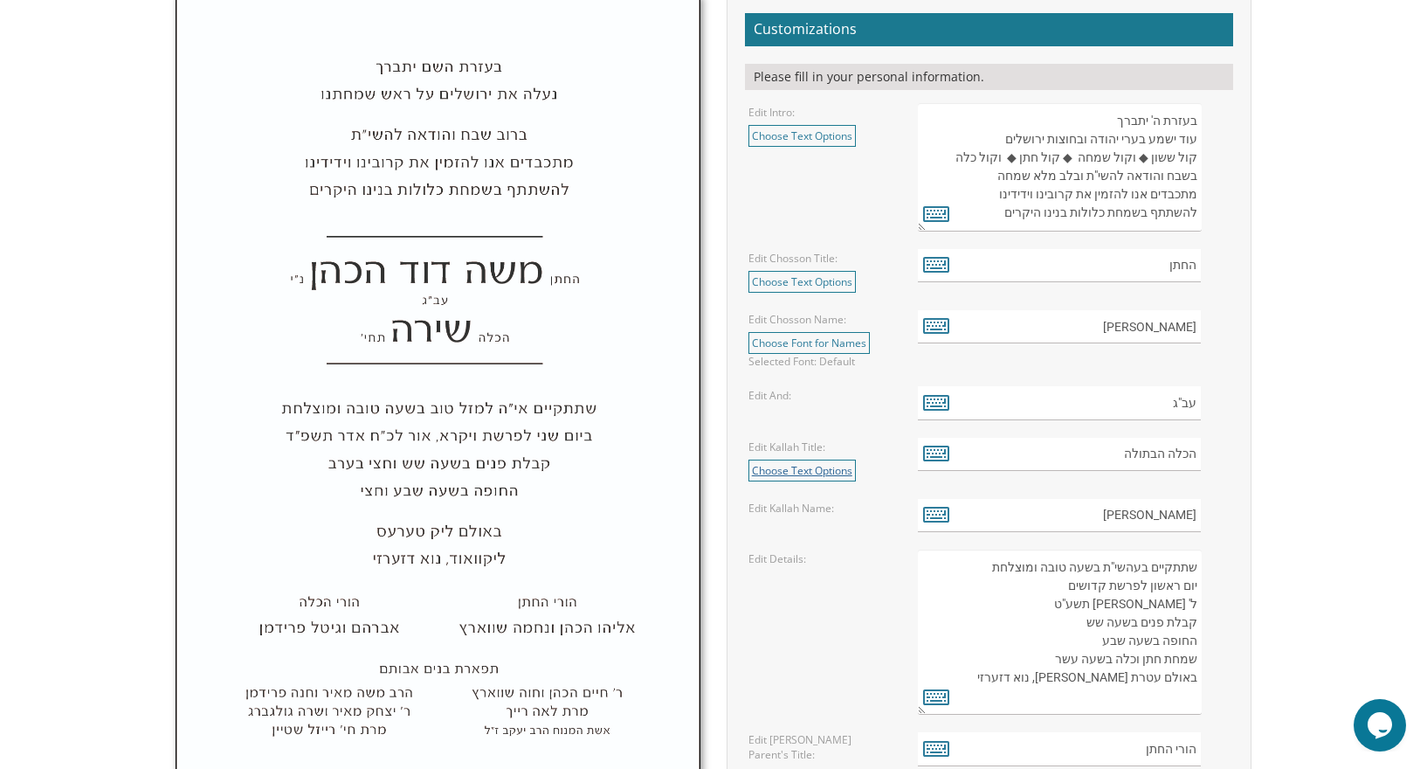
click at [794, 468] on link "Choose Text Options" at bounding box center [802, 470] width 107 height 22
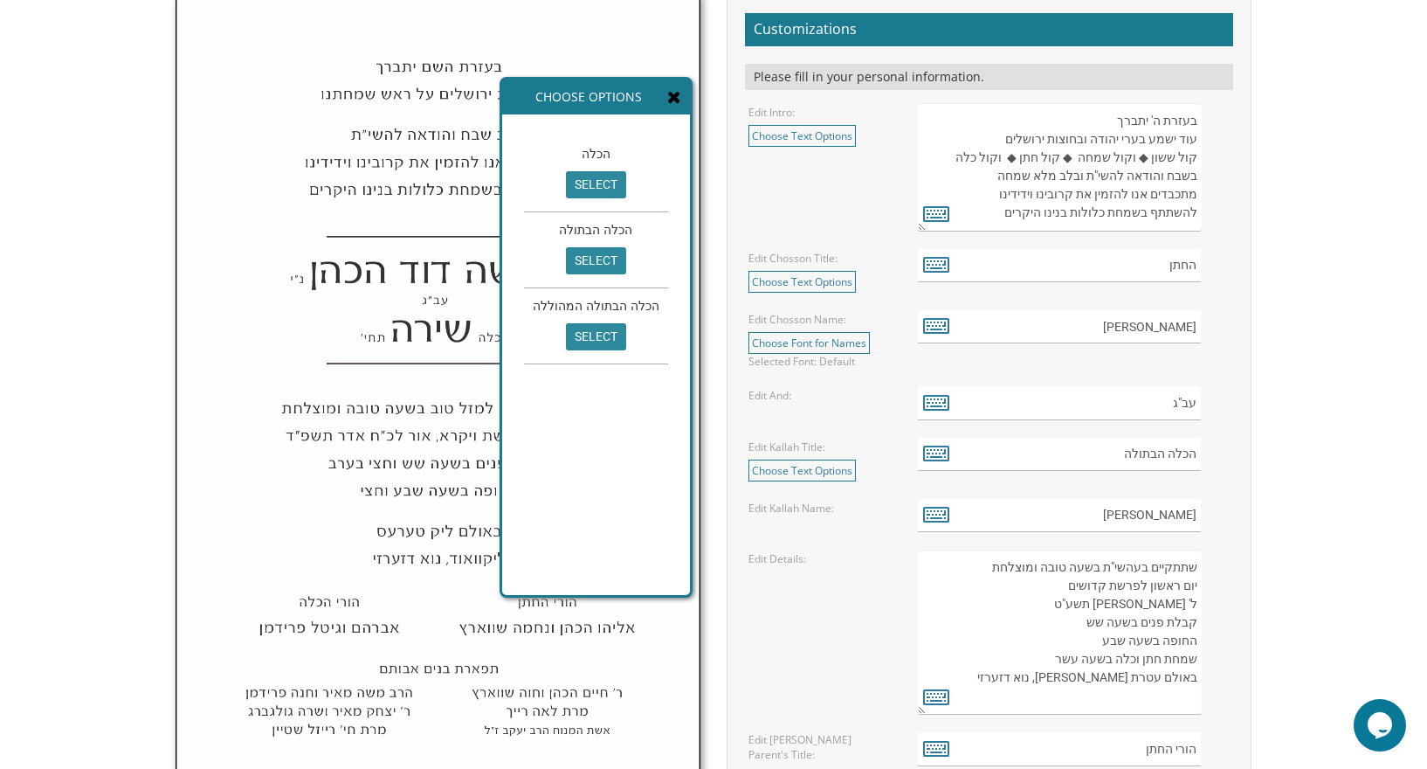
click at [582, 169] on div "הכלה select" at bounding box center [596, 174] width 144 height 76
click at [597, 190] on input "select" at bounding box center [596, 184] width 60 height 27
type input "הכלה"
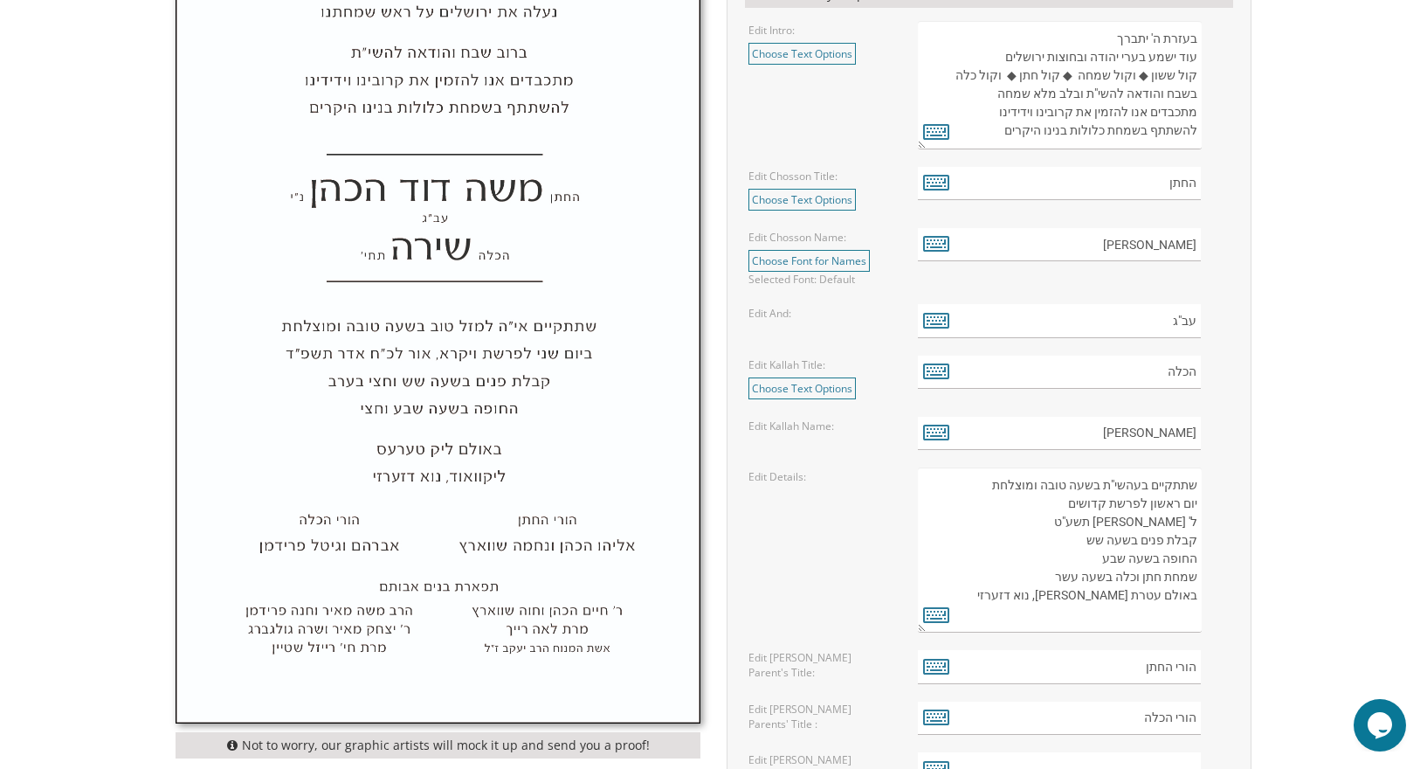
scroll to position [358, 0]
